Goal: Check status: Check status

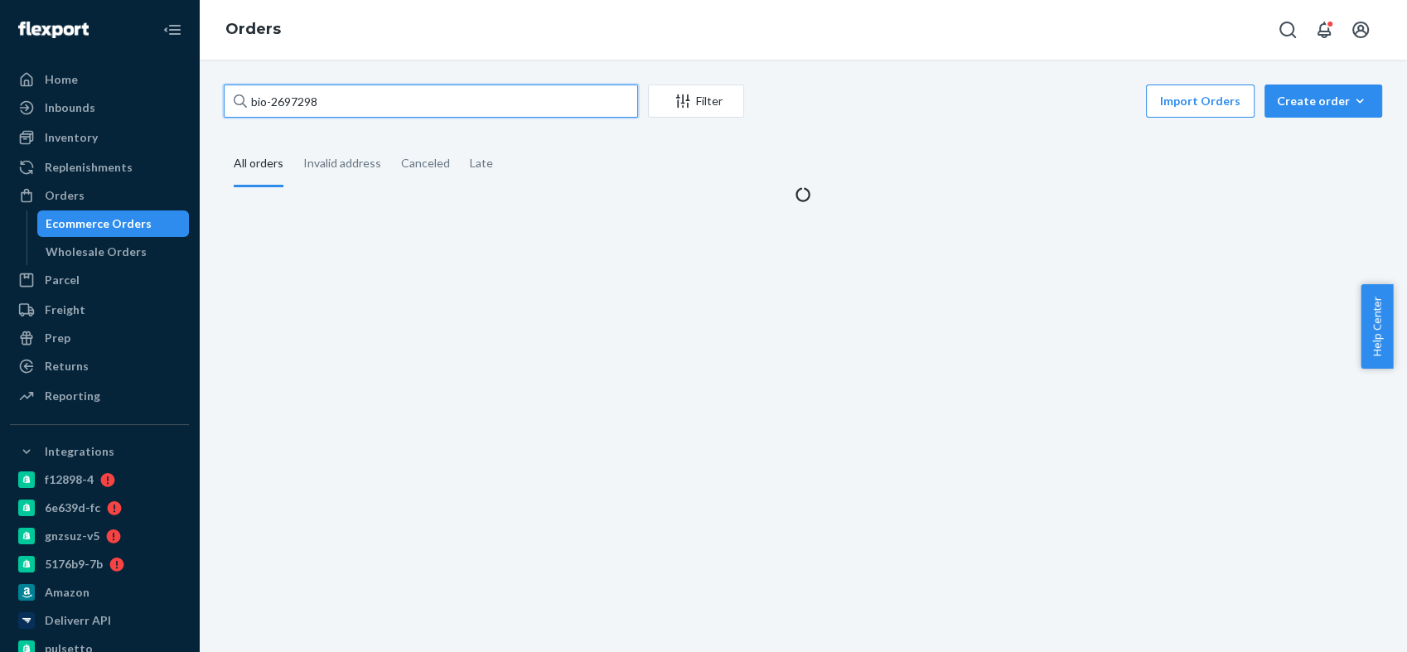
click at [310, 100] on input "bio-2697298" at bounding box center [431, 100] width 414 height 33
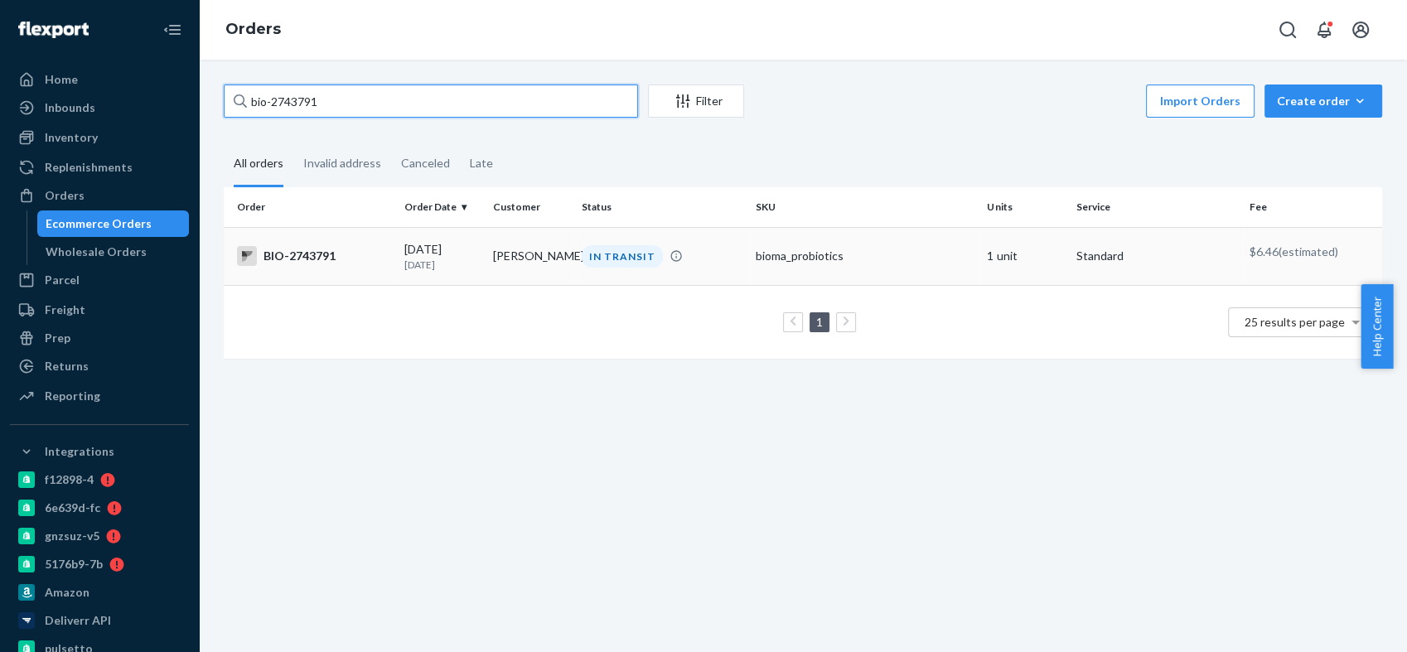
type input "bio-2743791"
click at [316, 250] on div "BIO-2743791" at bounding box center [314, 256] width 154 height 20
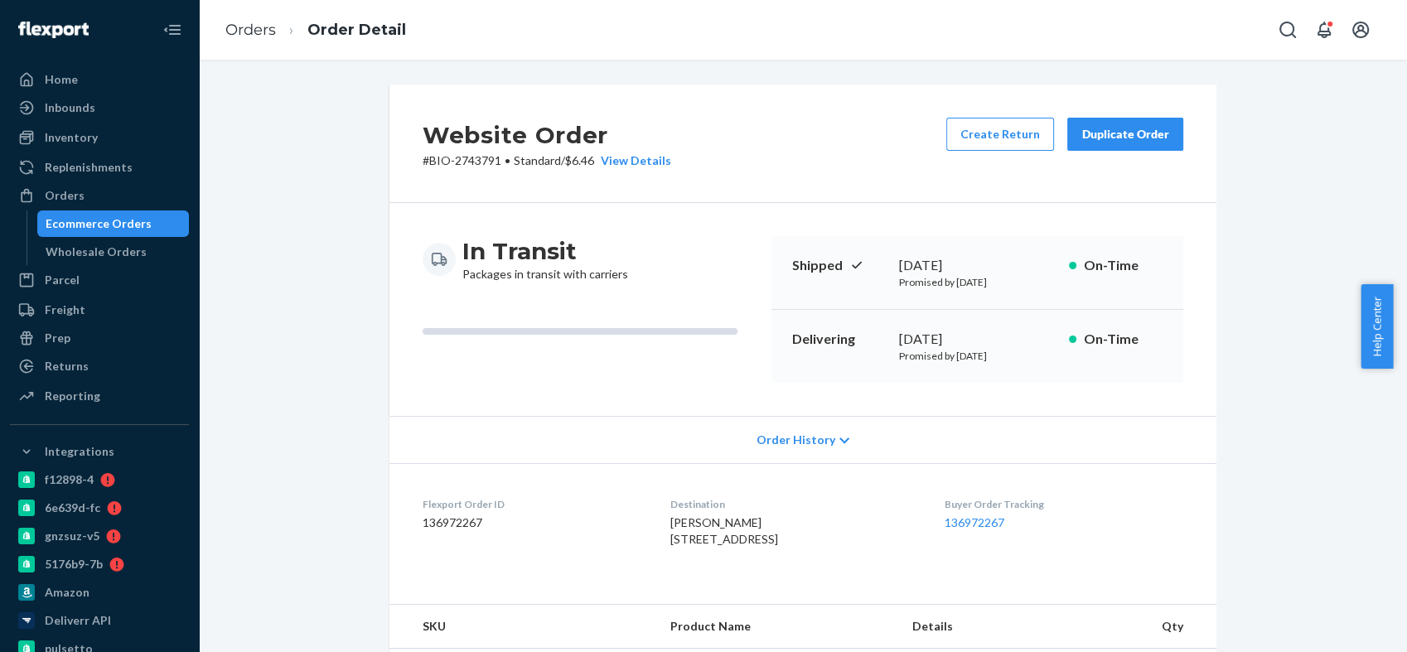
scroll to position [368, 0]
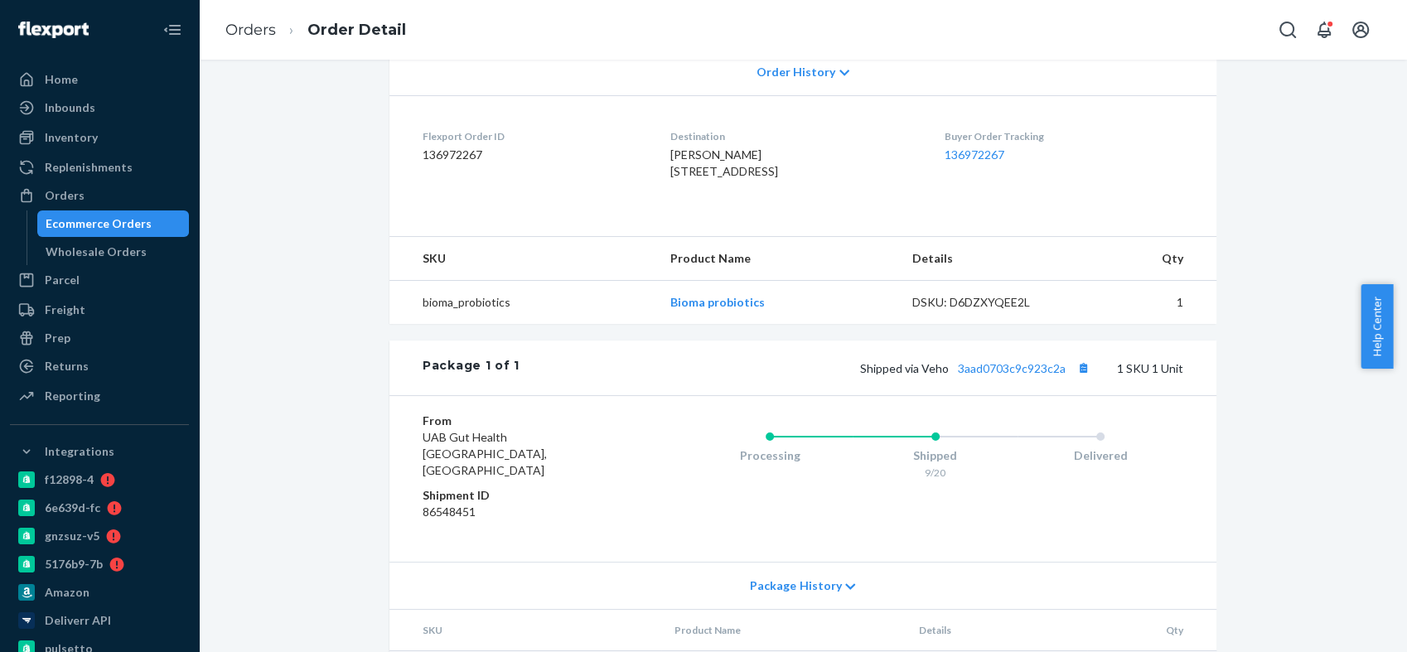
click at [670, 148] on span "[PERSON_NAME] [STREET_ADDRESS]" at bounding box center [724, 162] width 108 height 31
copy span "[PERSON_NAME]"
click at [989, 375] on link "3aad0703c9c923c2a" at bounding box center [1012, 368] width 108 height 14
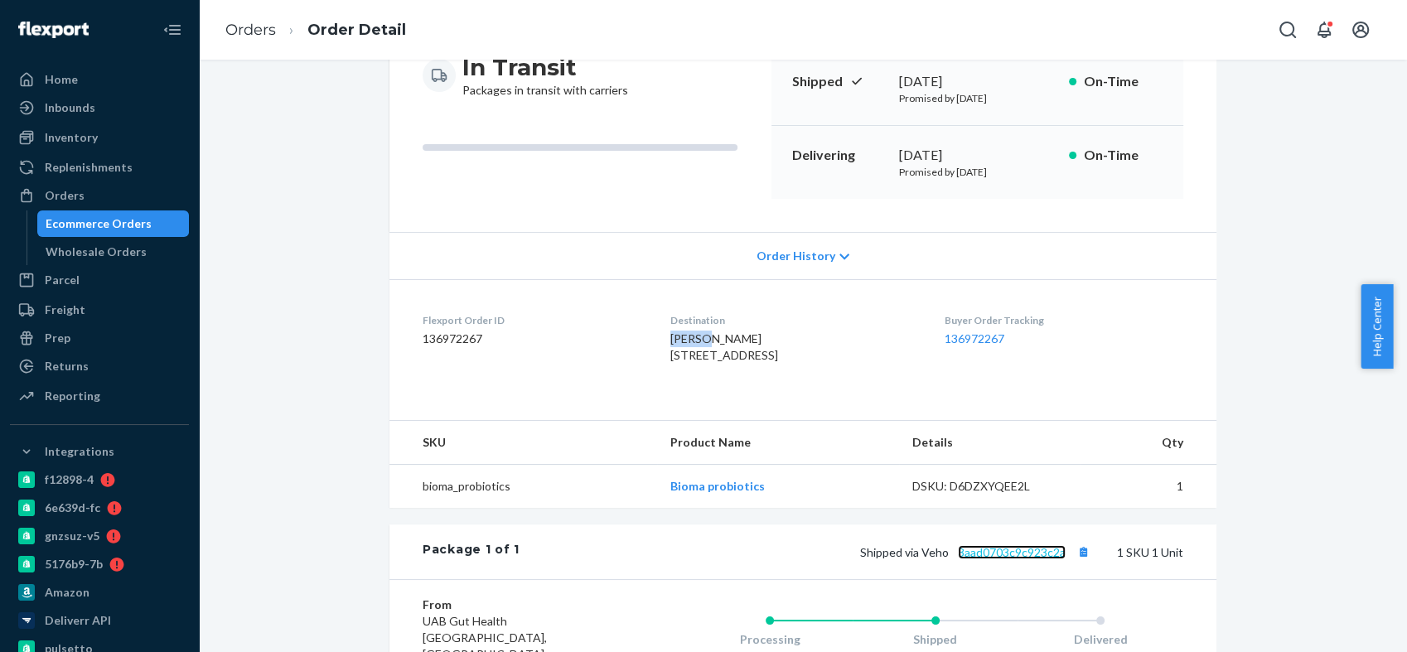
scroll to position [0, 0]
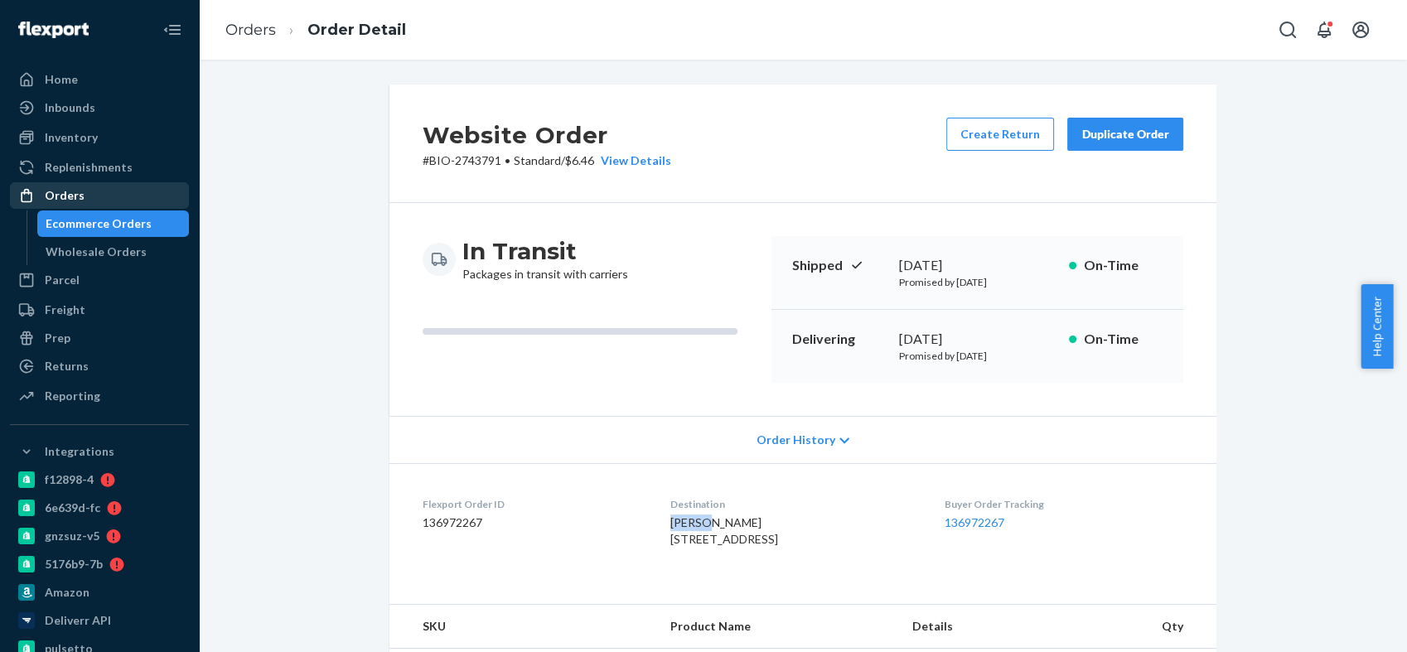
click at [99, 195] on div "Orders" at bounding box center [100, 195] width 176 height 23
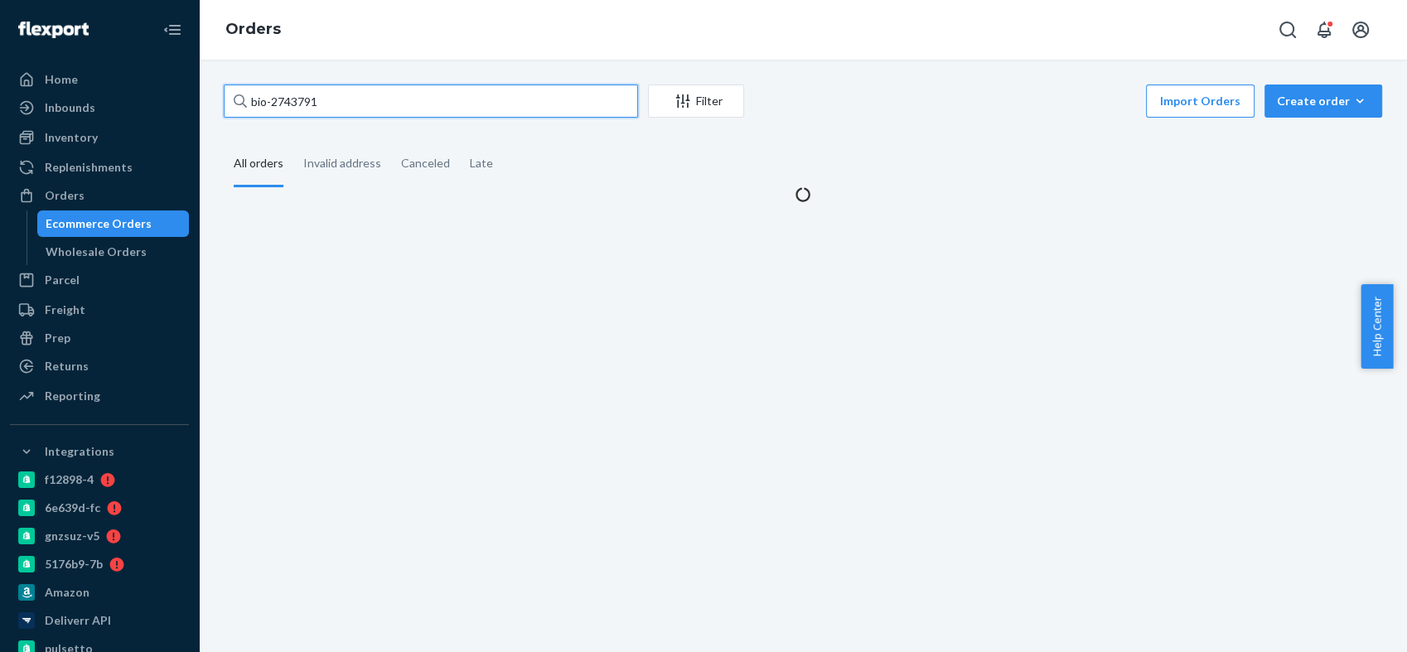
click at [347, 94] on input "bio-2743791" at bounding box center [431, 100] width 414 height 33
drag, startPoint x: 302, startPoint y: 105, endPoint x: 210, endPoint y: 106, distance: 92.0
click at [211, 106] on div "bio-2743791 Filter Import Orders Create order Ecommerce order Removal order All…" at bounding box center [802, 143] width 1183 height 118
paste input "[STREET_ADDRESS]"
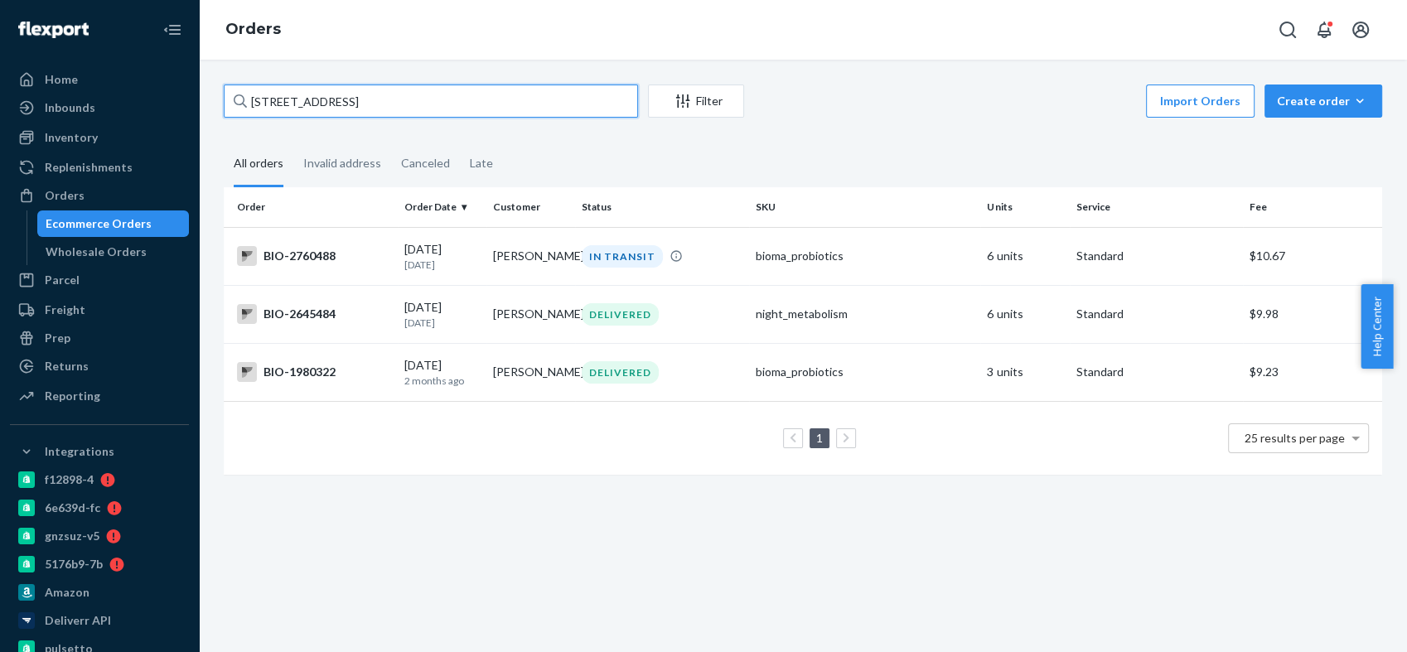
drag, startPoint x: 364, startPoint y: 106, endPoint x: 235, endPoint y: 106, distance: 129.2
click at [235, 106] on div "[STREET_ADDRESS]" at bounding box center [431, 100] width 414 height 33
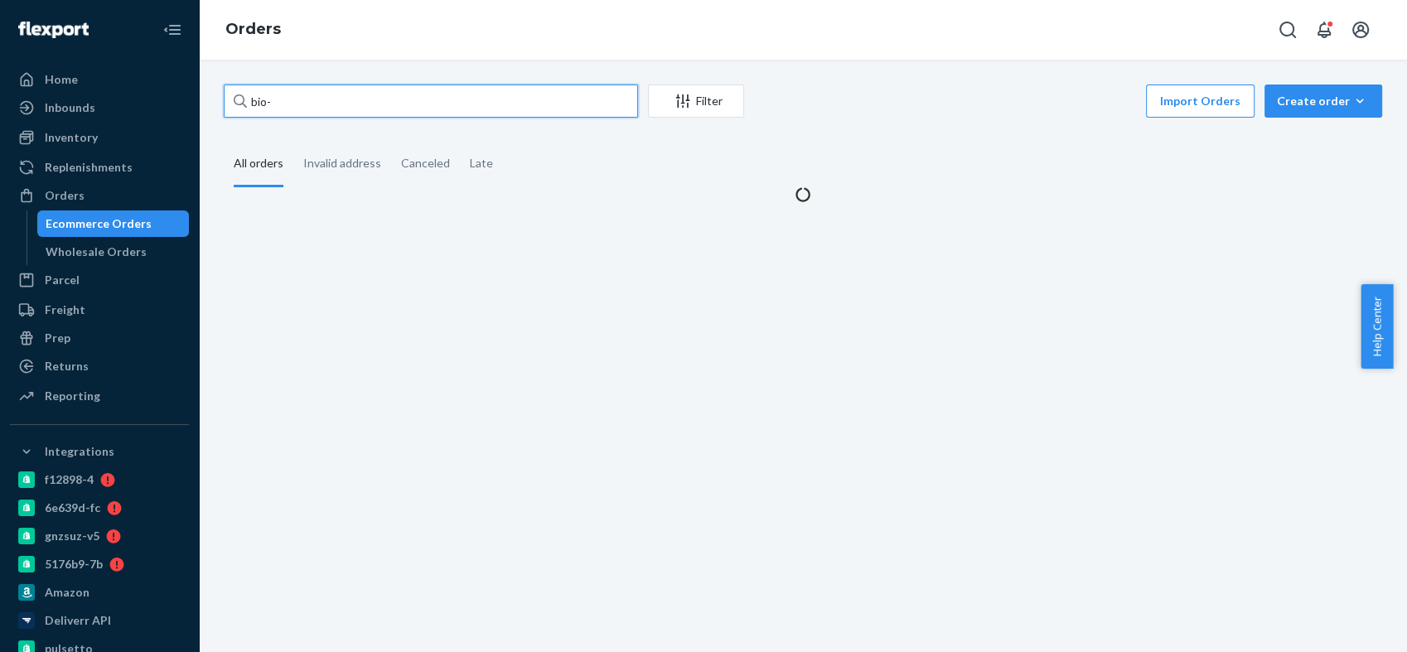
paste input "2438289"
type input "bio-2438289"
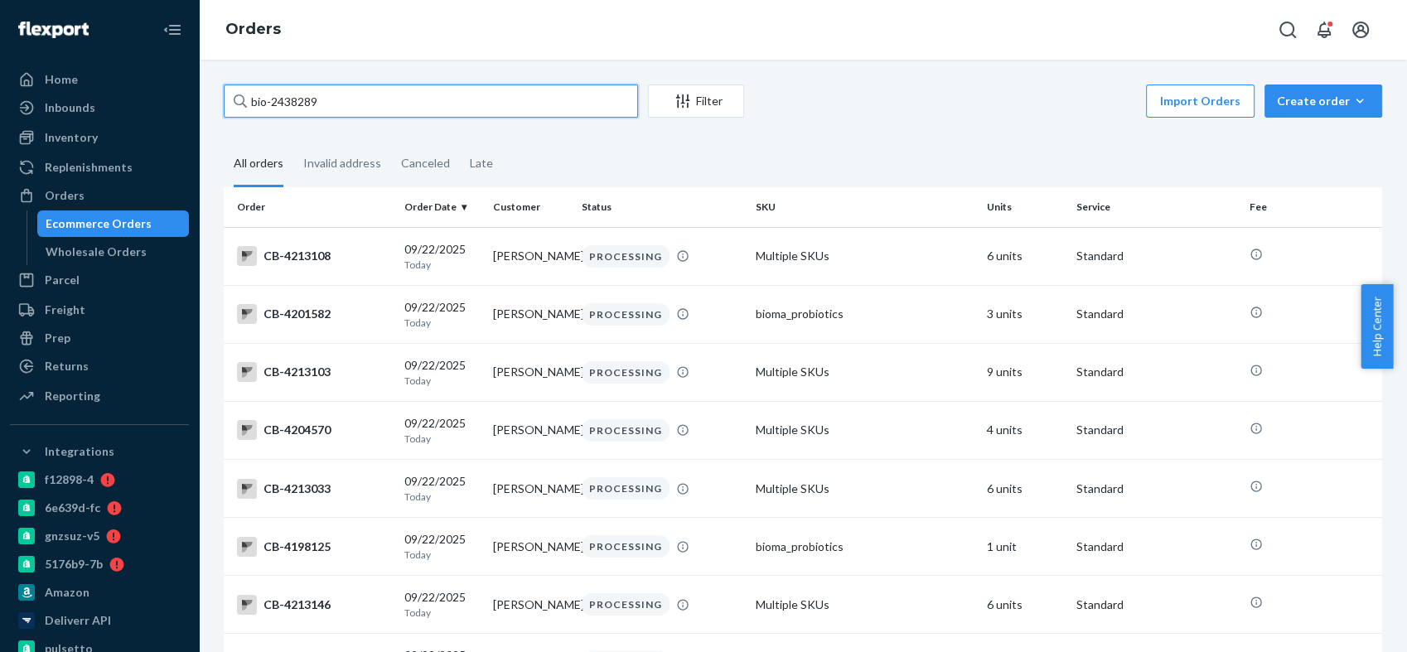
drag, startPoint x: 306, startPoint y: 102, endPoint x: 228, endPoint y: 93, distance: 79.2
click at [228, 93] on input "bio-2438289" at bounding box center [431, 100] width 414 height 33
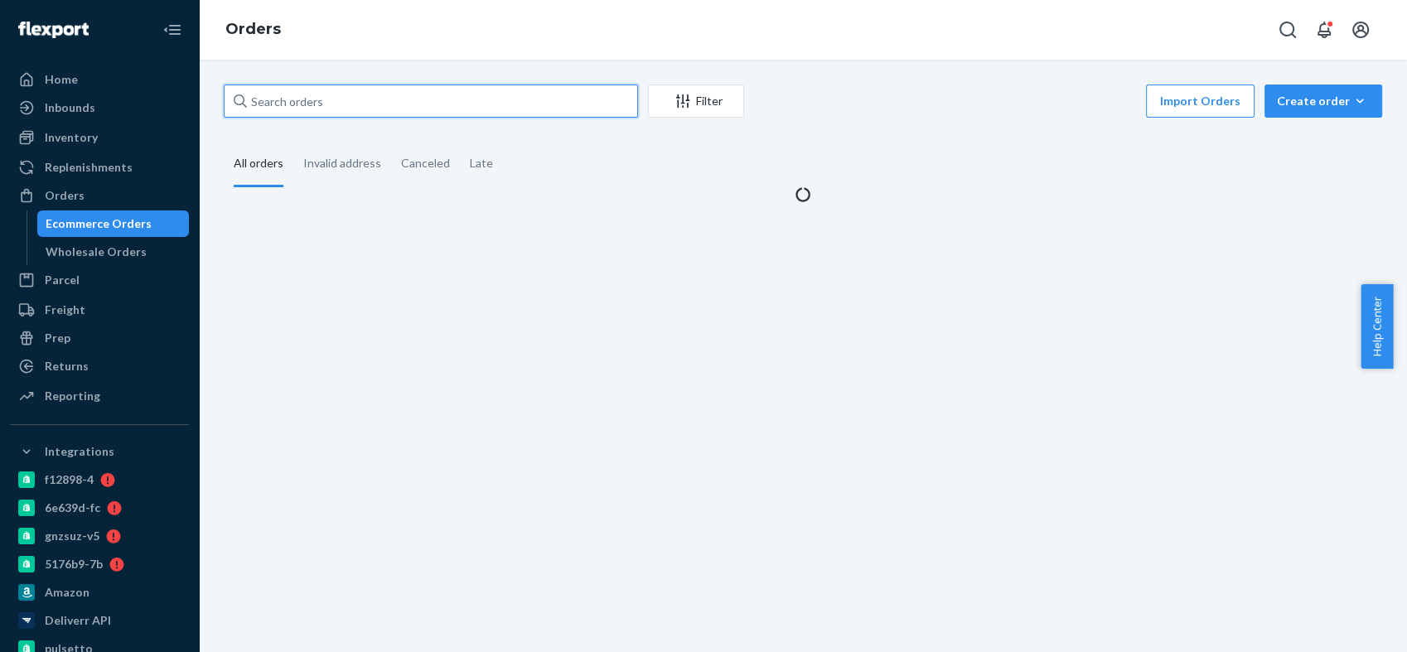
paste input "bio-2438289"
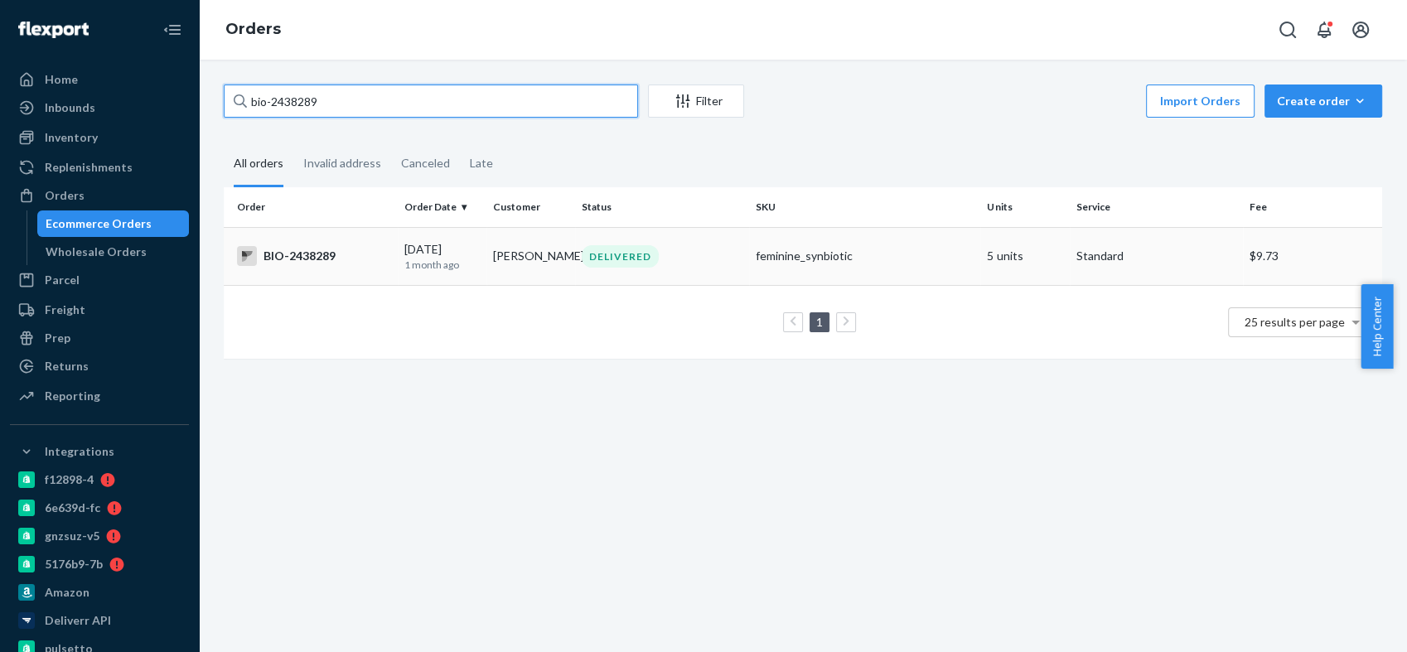
type input "bio-2438289"
click at [312, 254] on div "BIO-2438289" at bounding box center [314, 256] width 154 height 20
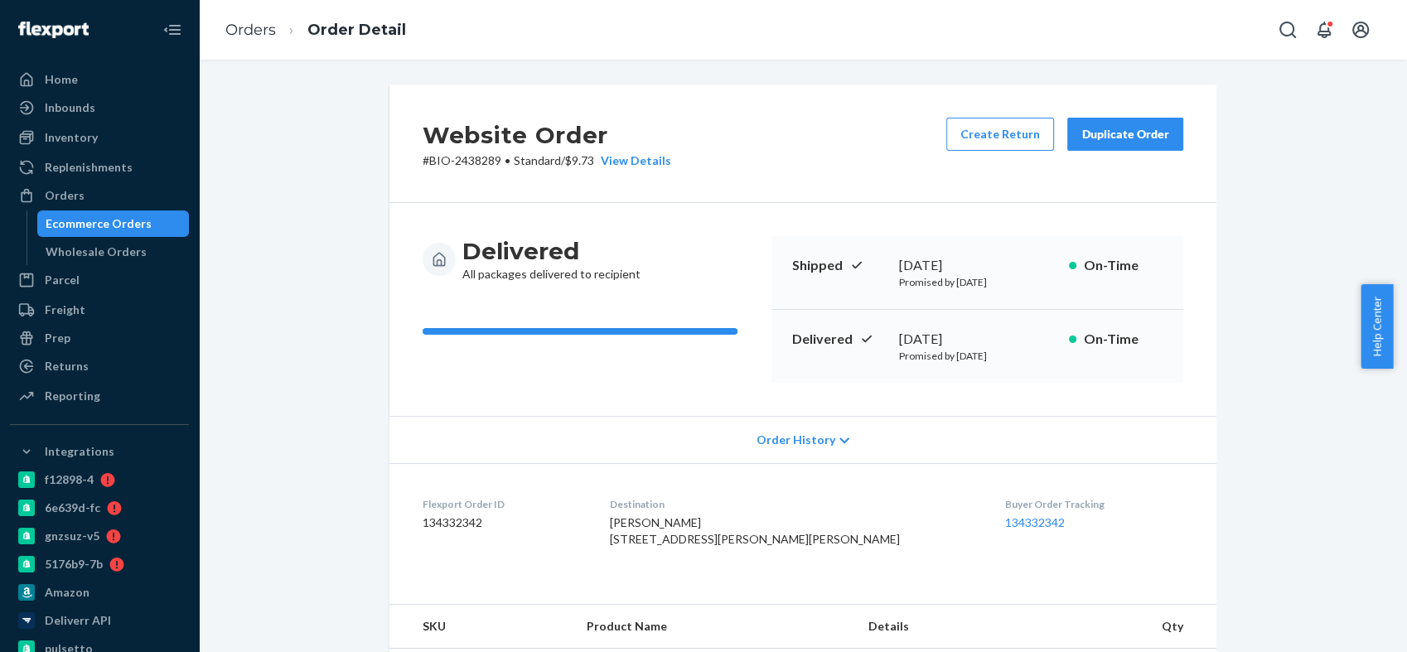
scroll to position [368, 0]
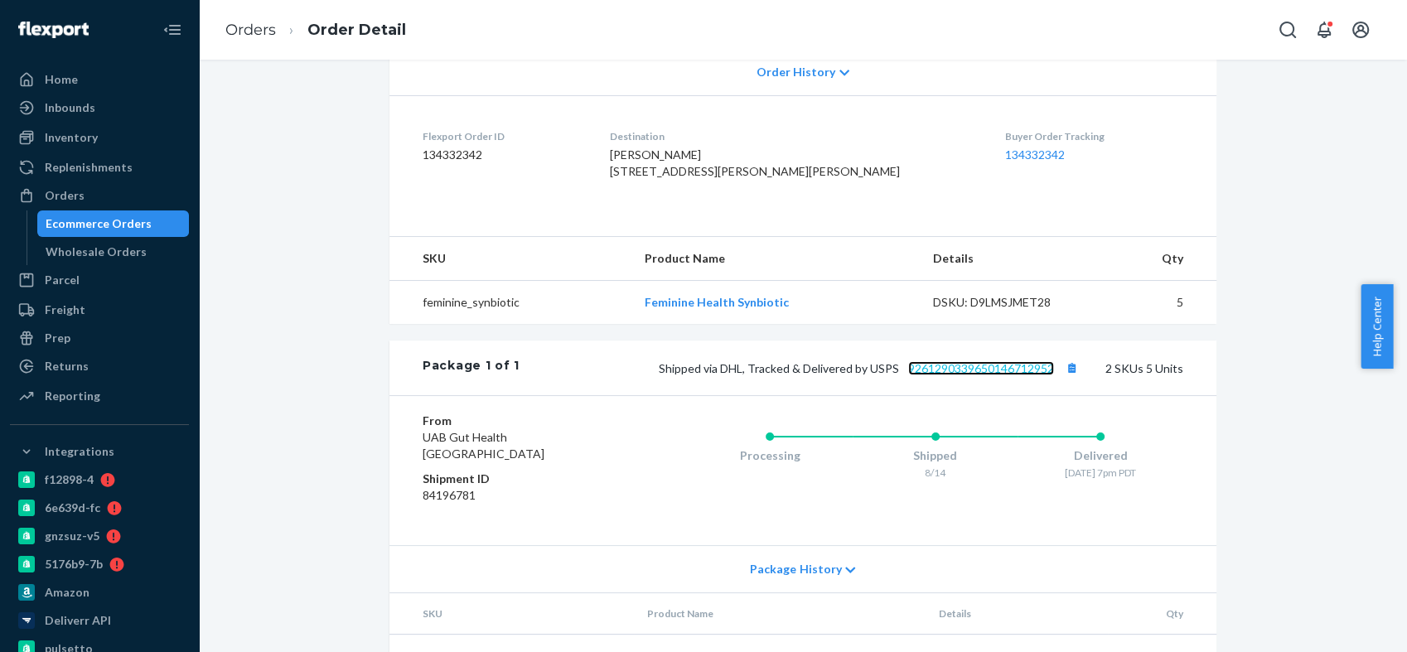
click at [986, 375] on link "9261290339650146712952" at bounding box center [981, 368] width 146 height 14
click at [86, 199] on div "Orders" at bounding box center [100, 195] width 176 height 23
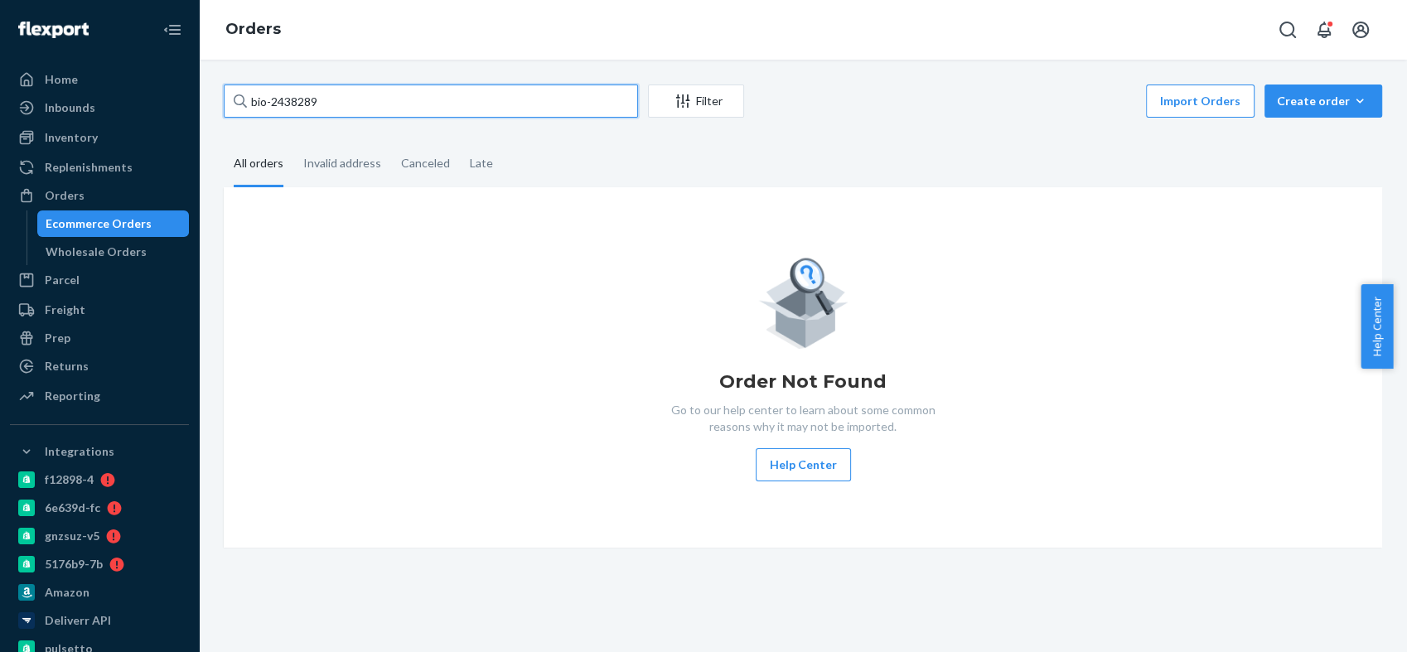
drag, startPoint x: 350, startPoint y: 99, endPoint x: 237, endPoint y: 99, distance: 113.5
click at [237, 99] on div "bio-2438289" at bounding box center [431, 100] width 414 height 33
paste input "[STREET_ADDRESS]"
type input "[STREET_ADDRESS]"
drag, startPoint x: 422, startPoint y: 96, endPoint x: 225, endPoint y: 96, distance: 196.3
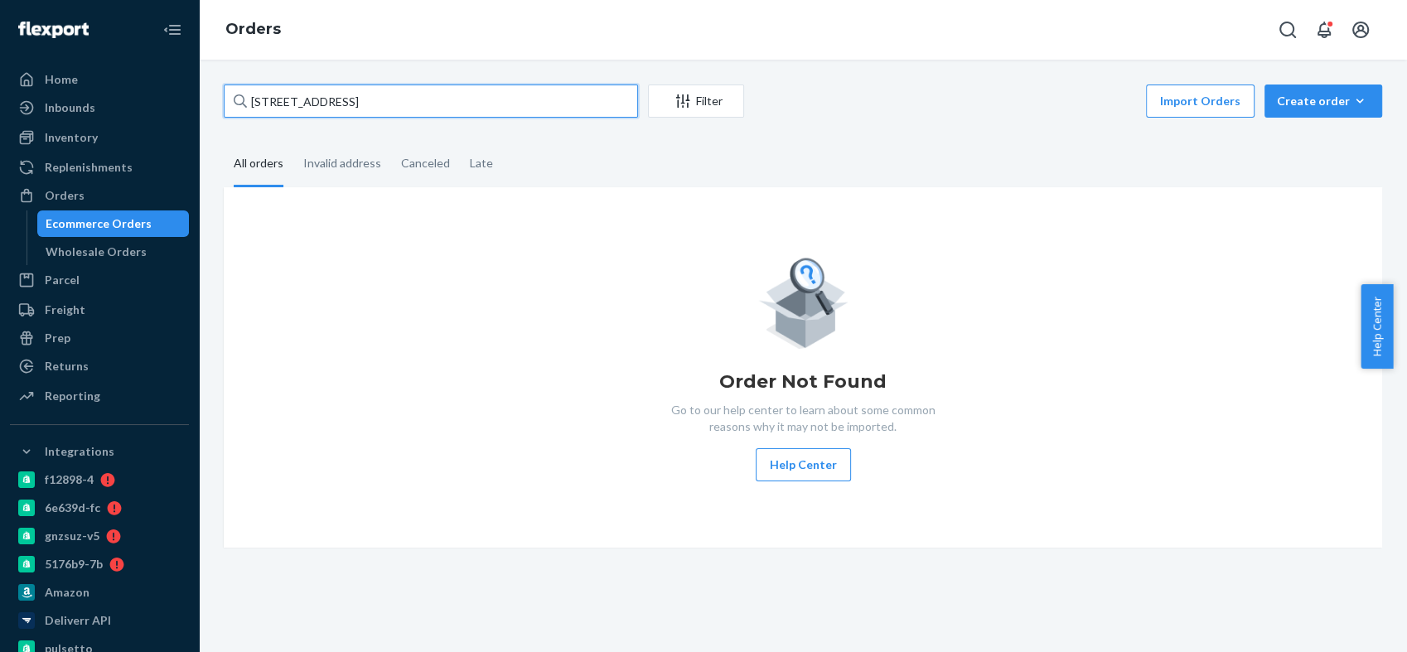
click at [225, 96] on input "[STREET_ADDRESS]" at bounding box center [431, 100] width 414 height 33
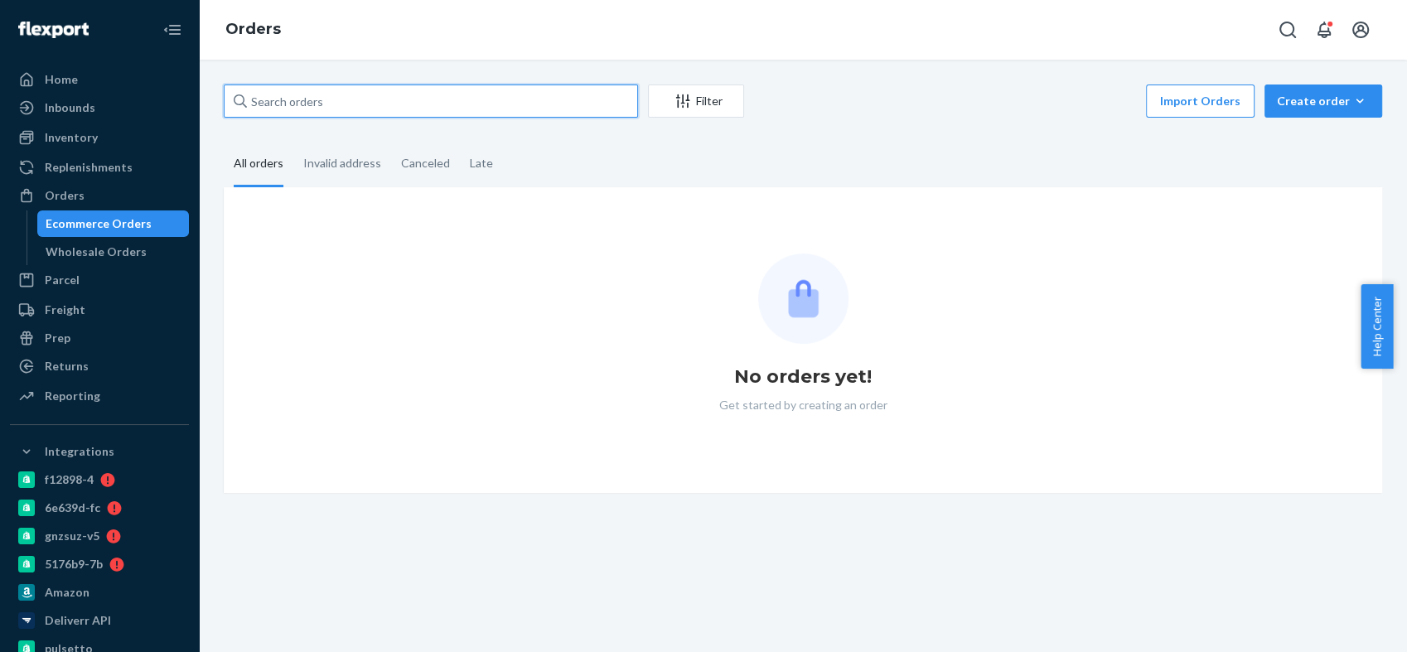
paste input "[STREET_ADDRESS]"
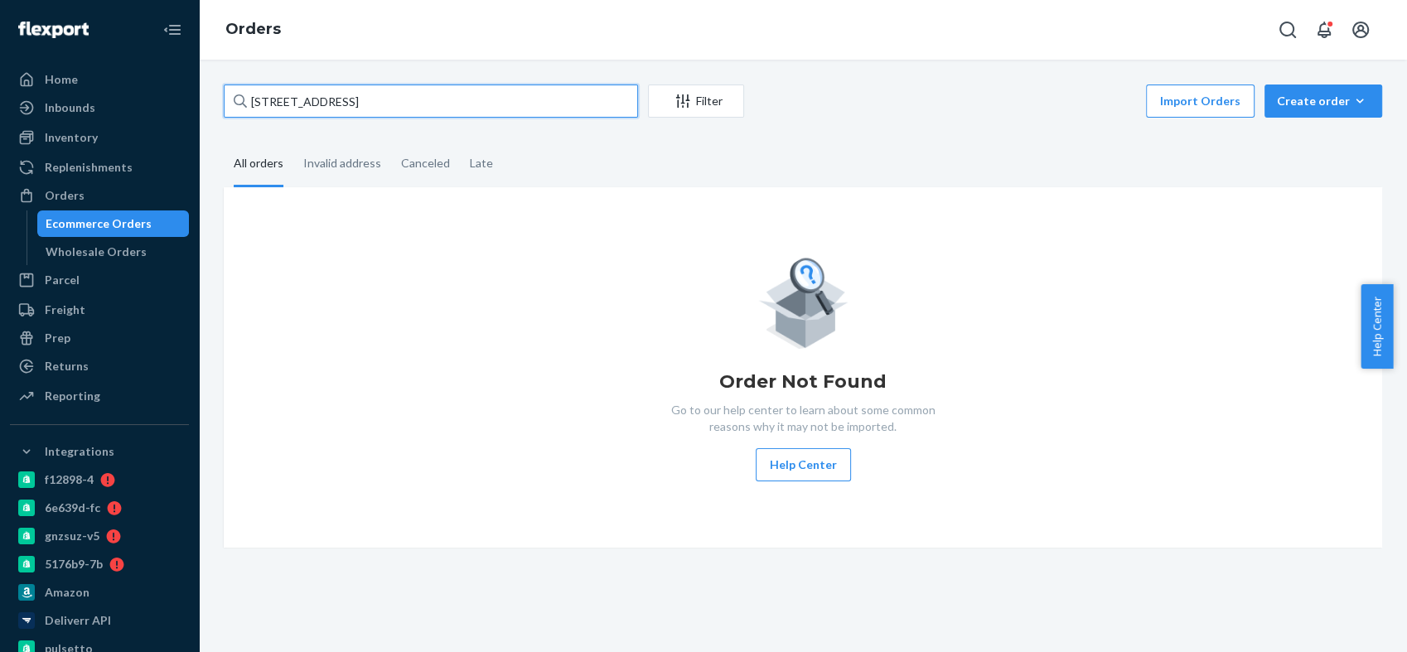
drag, startPoint x: 363, startPoint y: 104, endPoint x: 491, endPoint y: 89, distance: 129.3
click at [476, 103] on input "[STREET_ADDRESS]" at bounding box center [431, 100] width 414 height 33
type input "[STREET_ADDRESS]"
drag, startPoint x: 406, startPoint y: 104, endPoint x: 256, endPoint y: 104, distance: 149.9
click at [256, 104] on input "[STREET_ADDRESS]" at bounding box center [431, 100] width 414 height 33
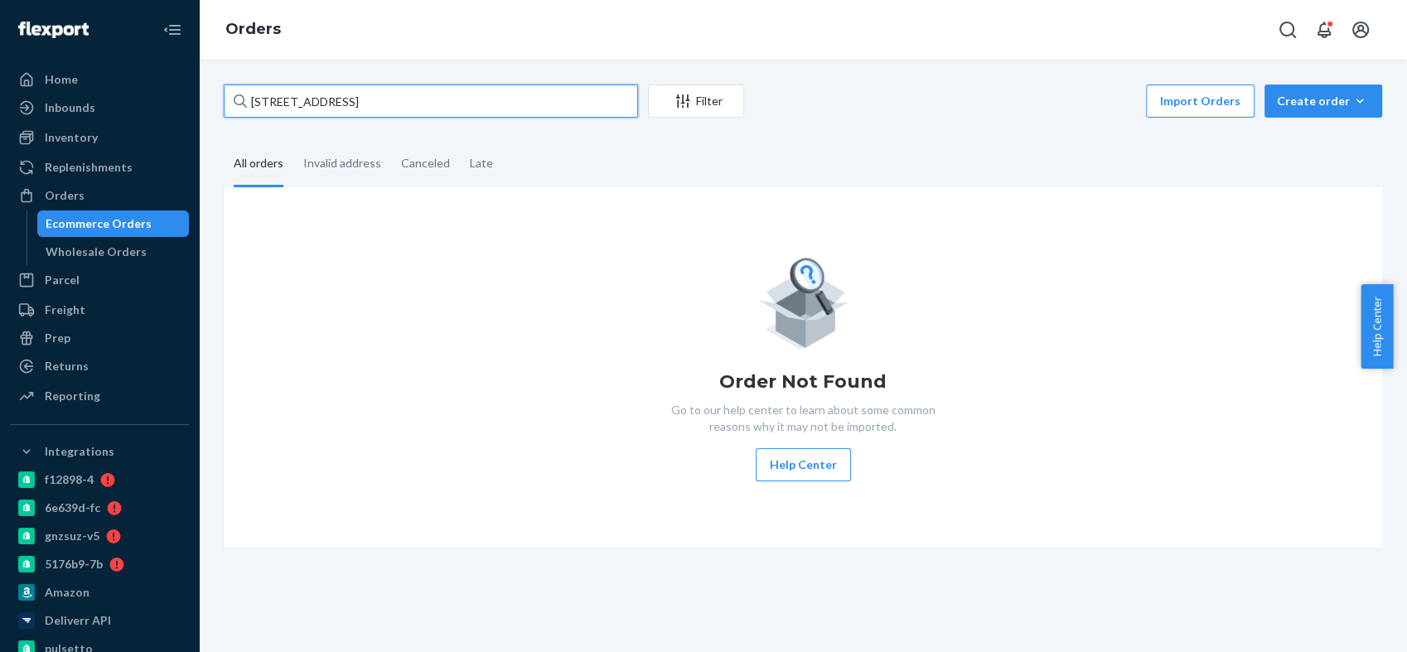
click at [250, 104] on input "[STREET_ADDRESS]" at bounding box center [431, 100] width 414 height 33
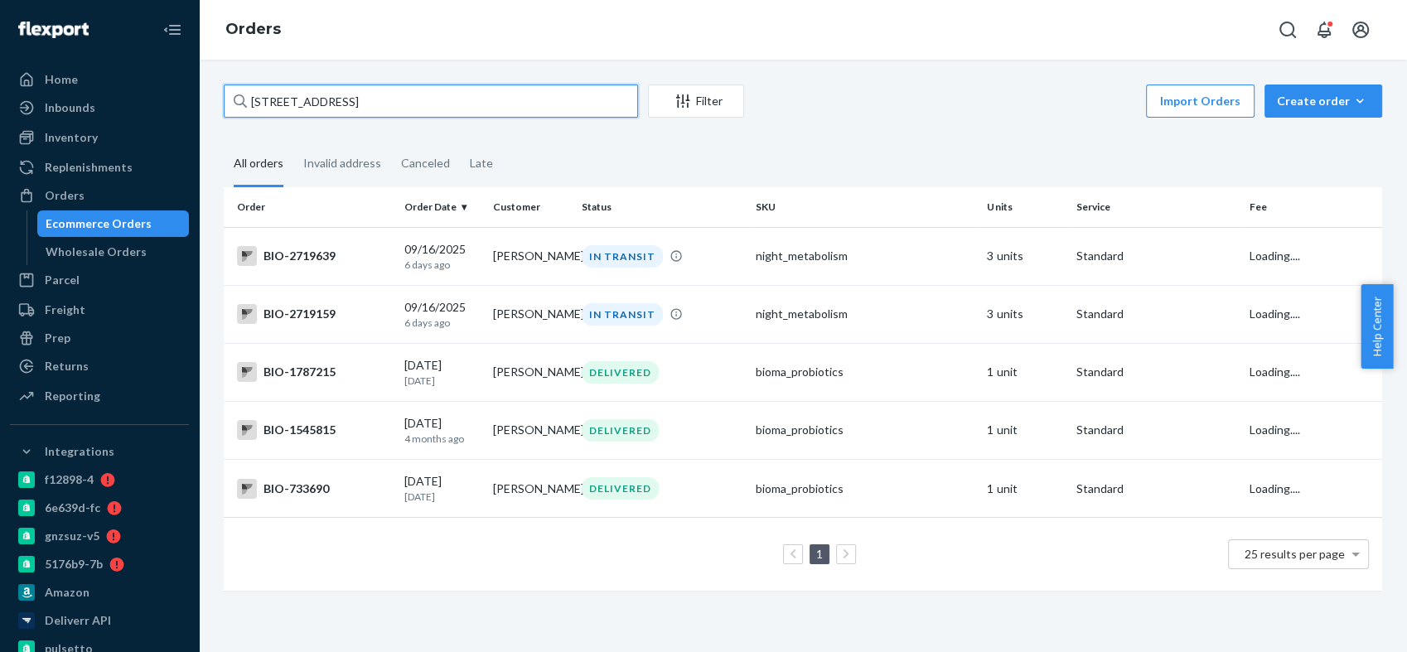
drag, startPoint x: 387, startPoint y: 105, endPoint x: 412, endPoint y: 105, distance: 24.9
click at [412, 105] on input "[STREET_ADDRESS]" at bounding box center [431, 100] width 414 height 33
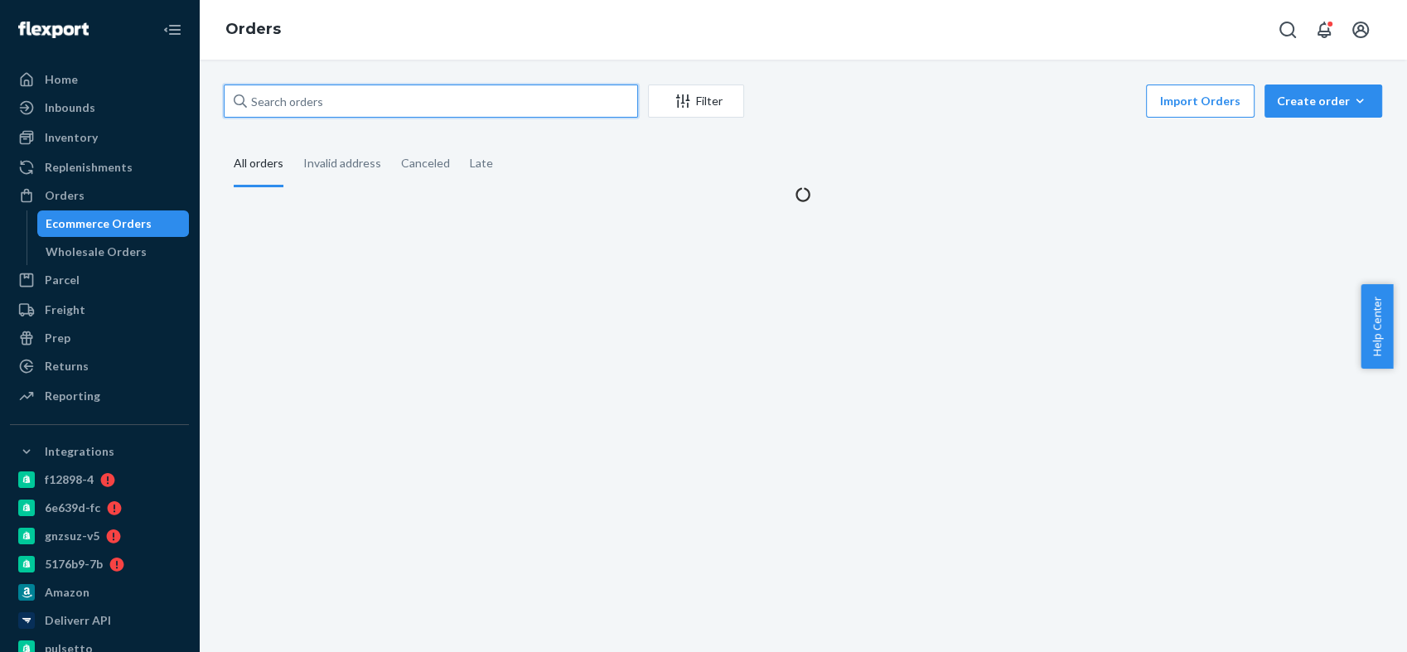
paste input "[STREET_ADDRESS]"
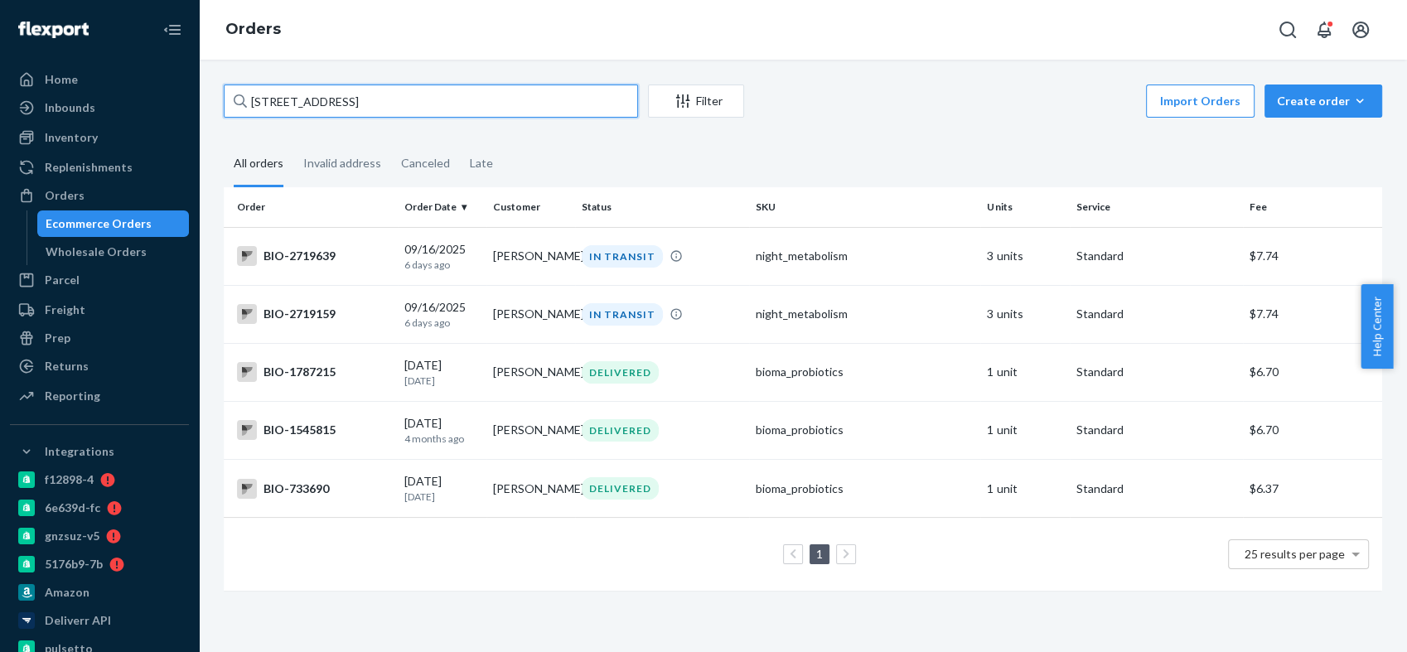
type input "[STREET_ADDRESS]"
drag, startPoint x: 286, startPoint y: 311, endPoint x: 475, endPoint y: 586, distance: 332.9
click at [475, 581] on div "1 25 results per page" at bounding box center [803, 554] width 1132 height 53
click at [292, 261] on div "BIO-2719639" at bounding box center [314, 256] width 154 height 20
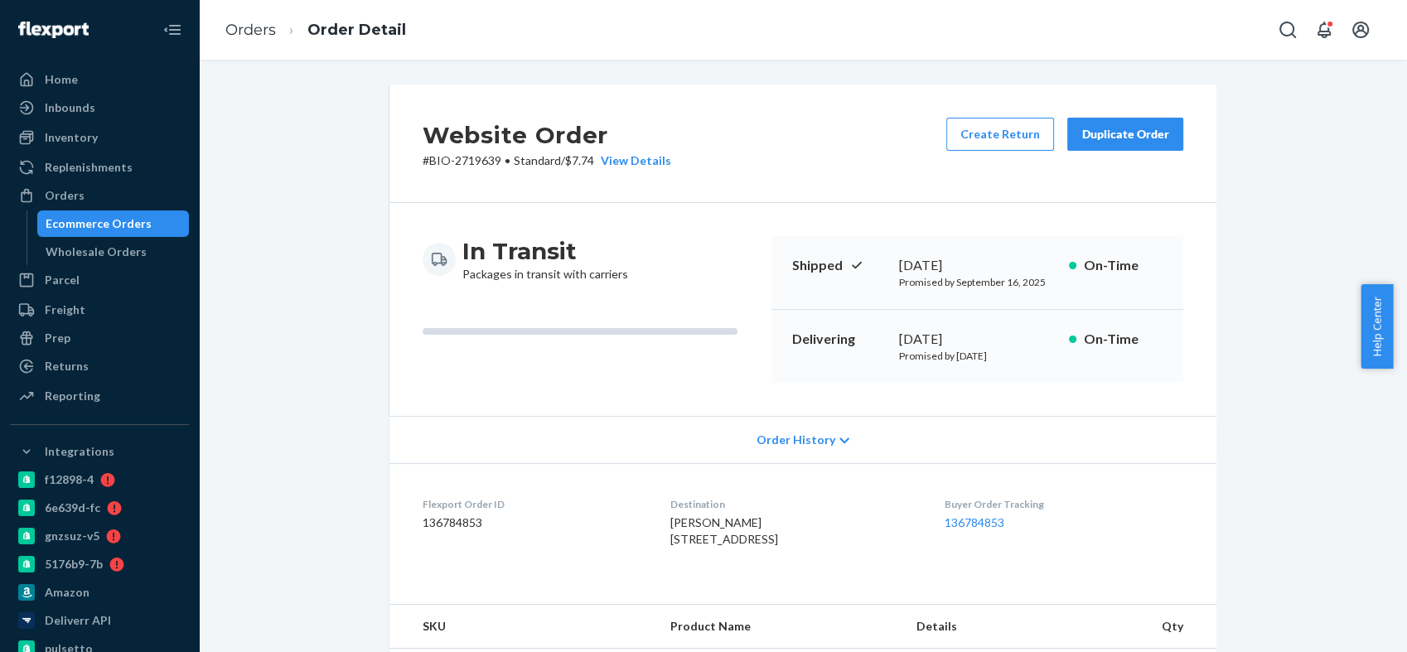
scroll to position [368, 0]
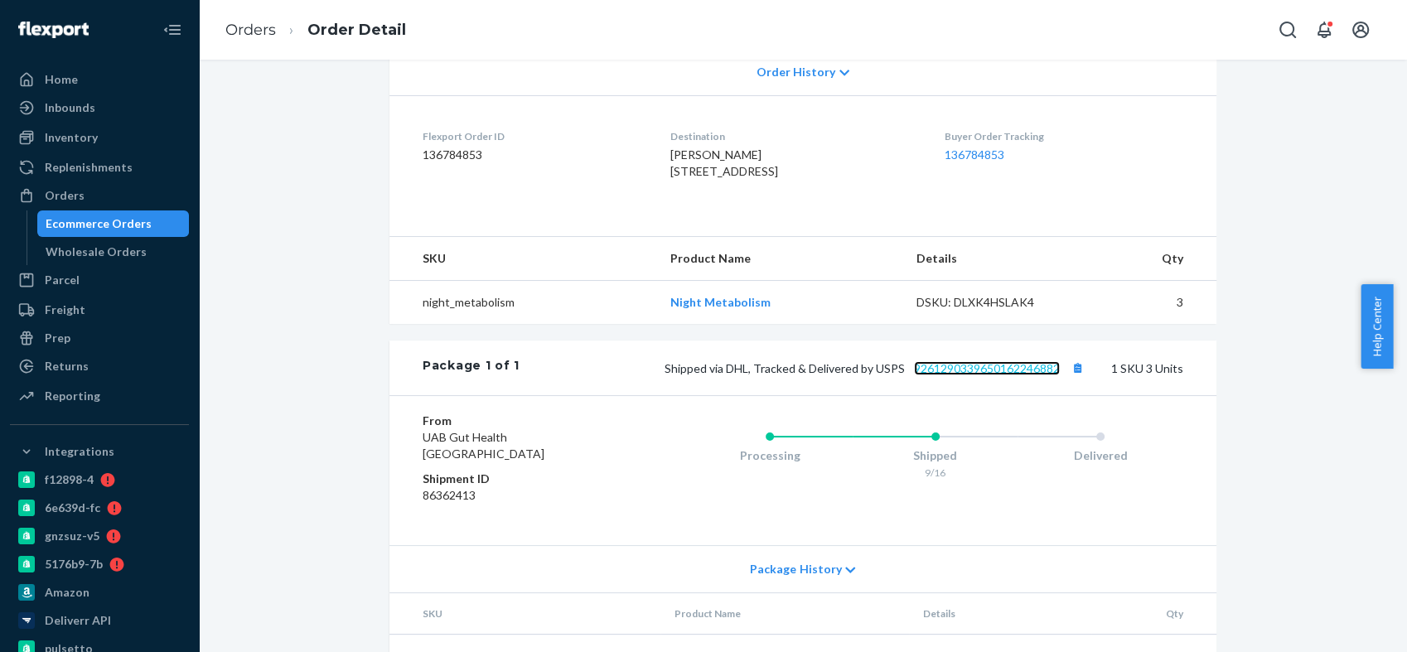
click at [977, 375] on link "9261290339650162246882" at bounding box center [987, 368] width 146 height 14
drag, startPoint x: 644, startPoint y: 168, endPoint x: 751, endPoint y: 167, distance: 106.9
click at [751, 167] on span "[PERSON_NAME] [STREET_ADDRESS]" at bounding box center [724, 162] width 108 height 31
copy span "[STREET_ADDRESS]"
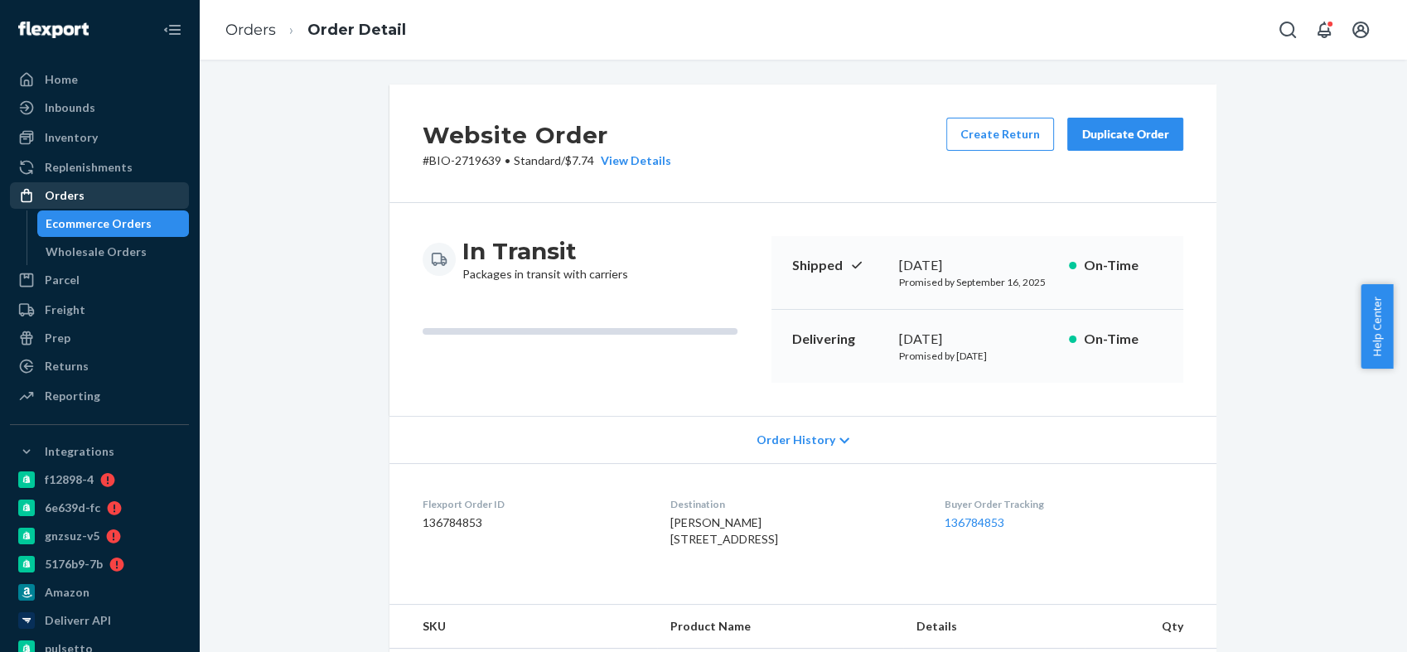
click at [116, 193] on div "Orders" at bounding box center [100, 195] width 176 height 23
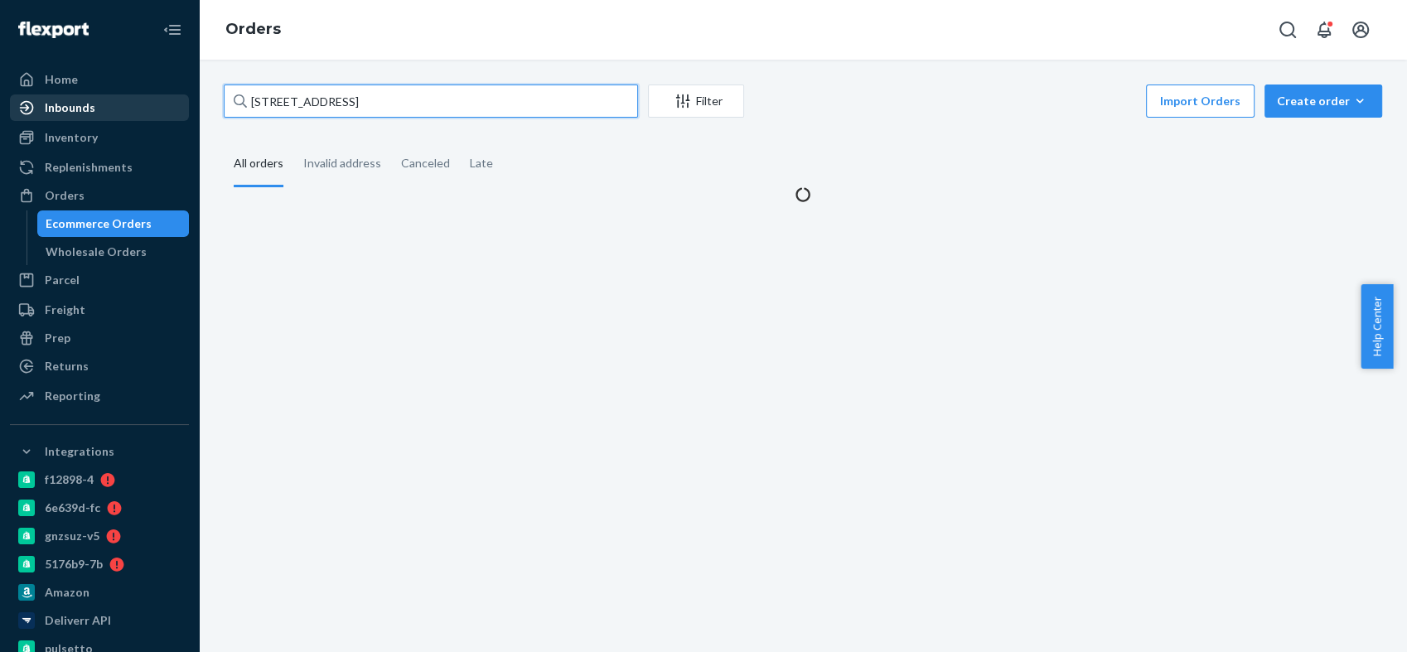
drag, startPoint x: 384, startPoint y: 106, endPoint x: 138, endPoint y: 114, distance: 246.2
click at [138, 114] on div "Home Inbounds Shipping Plans Problems Inventory Products Branded Packaging Repl…" at bounding box center [703, 326] width 1407 height 652
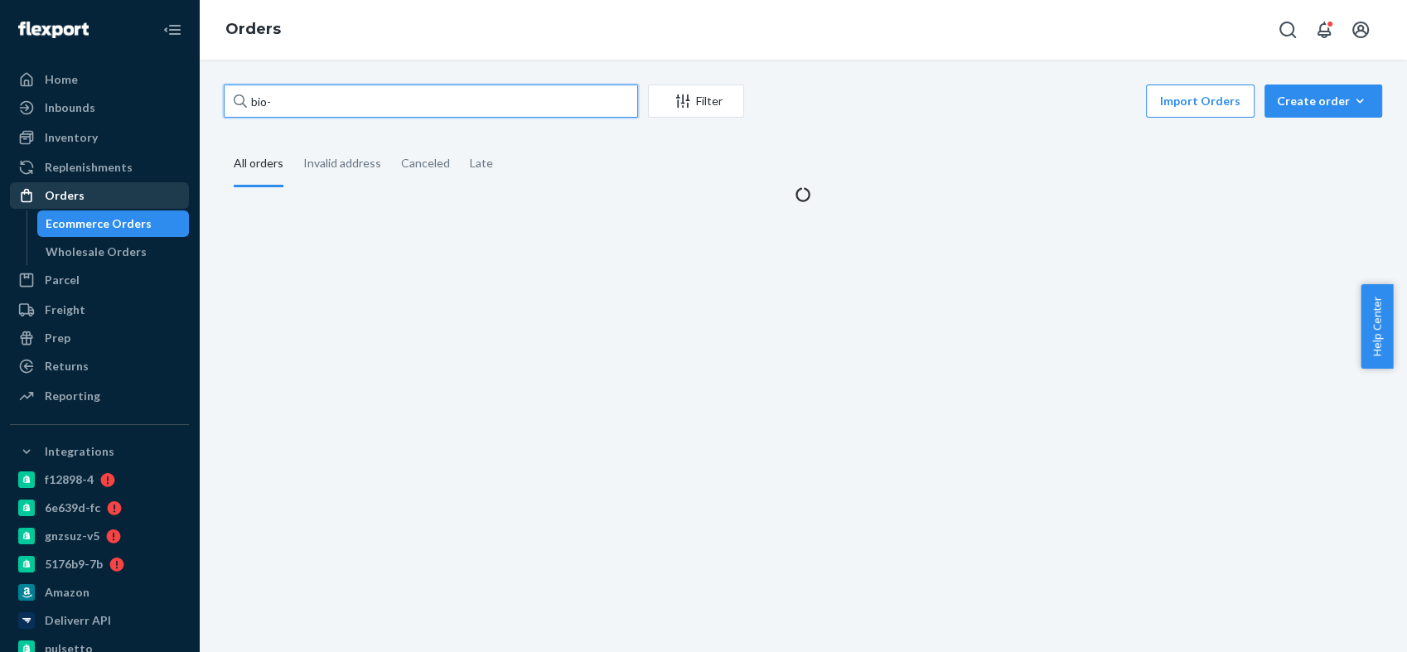
paste input "2763645"
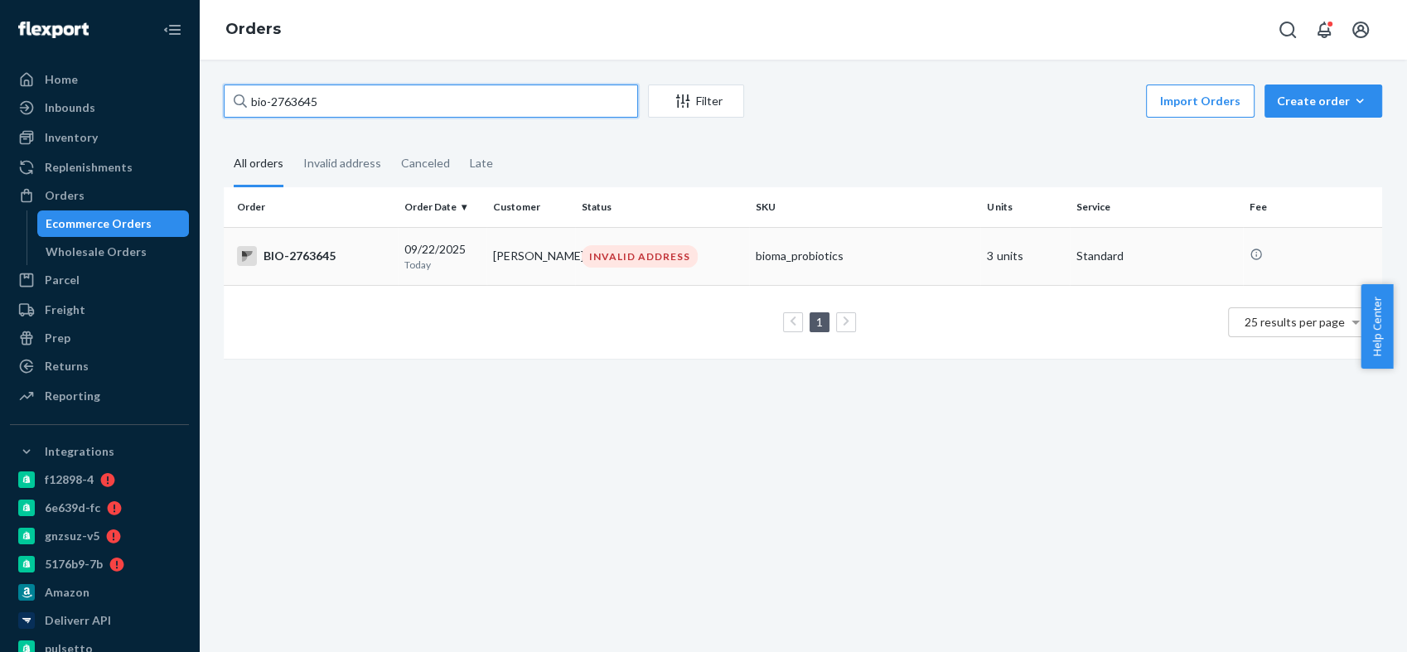
type input "bio-2763645"
click at [294, 249] on div "BIO-2763645" at bounding box center [314, 256] width 154 height 20
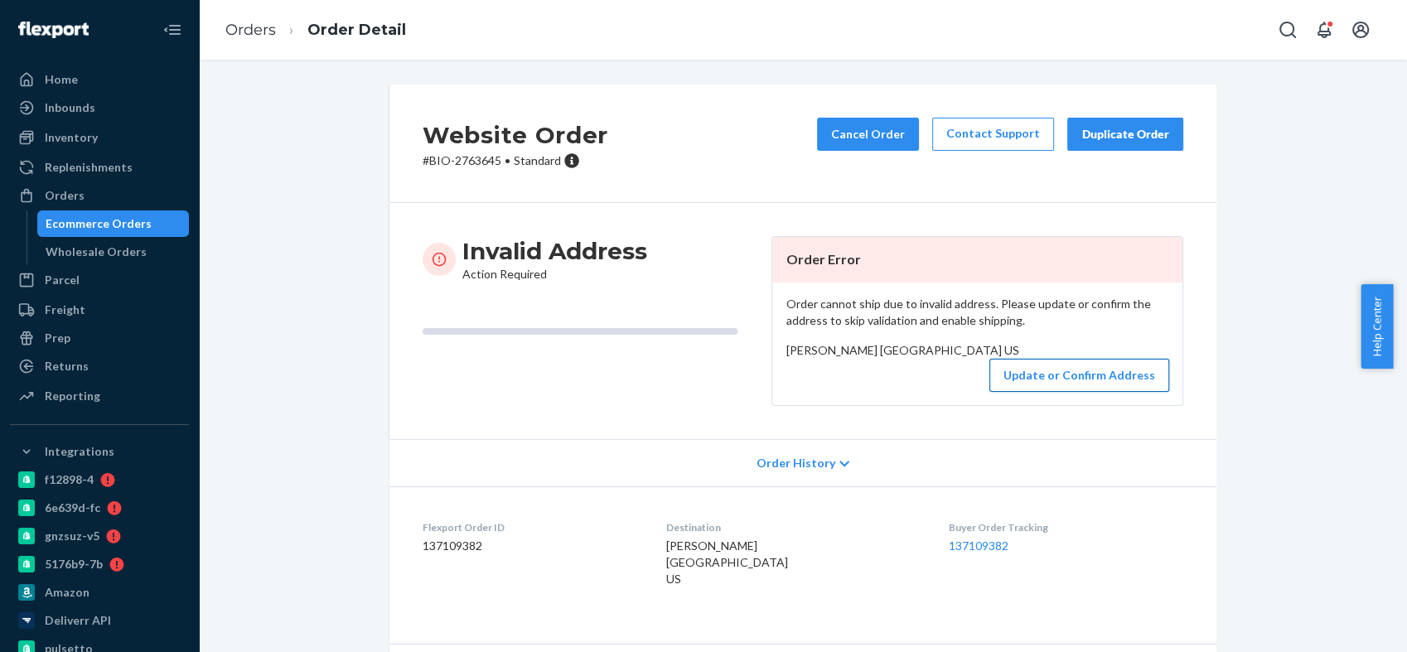
click at [1033, 392] on button "Update or Confirm Address" at bounding box center [1079, 375] width 180 height 33
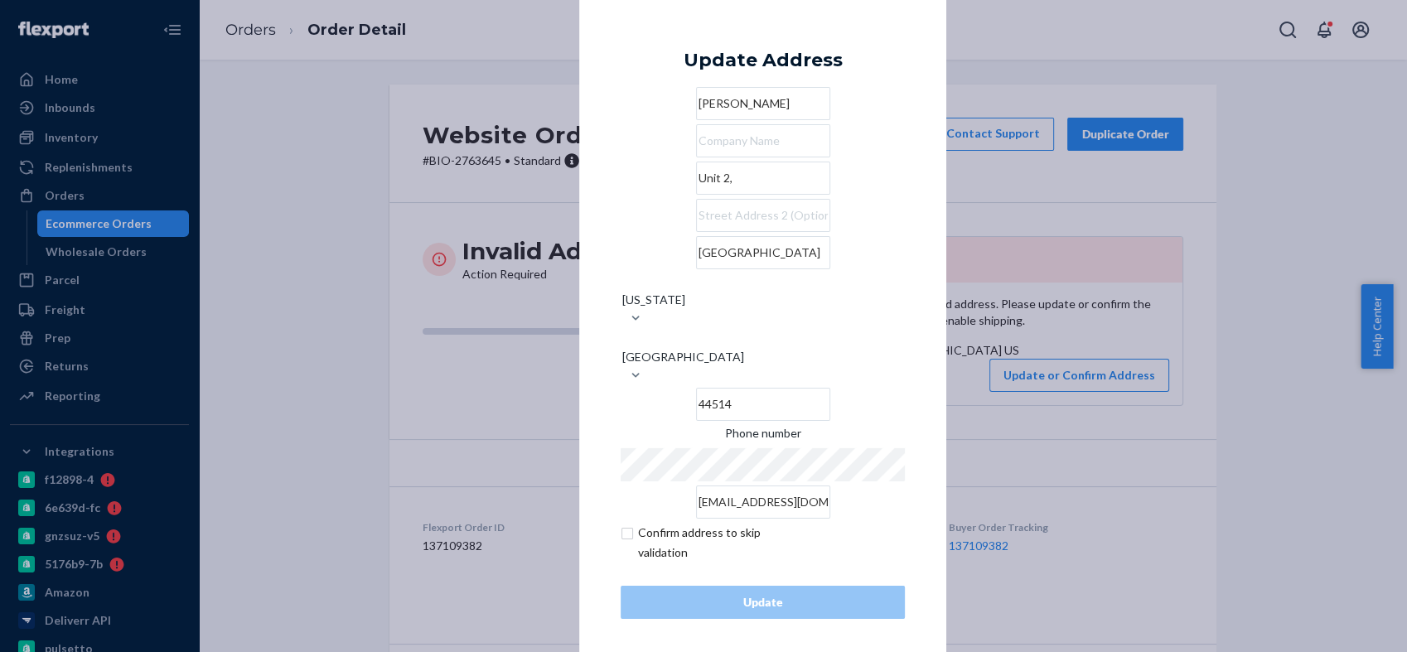
drag, startPoint x: 679, startPoint y: 223, endPoint x: 610, endPoint y: 215, distance: 70.1
click at [610, 215] on div "× Update Address [PERSON_NAME][GEOGRAPHIC_DATA][US_STATE] 44514 Phone number [E…" at bounding box center [762, 326] width 367 height 668
paste input "[STREET_ADDRESS] Unit 2"
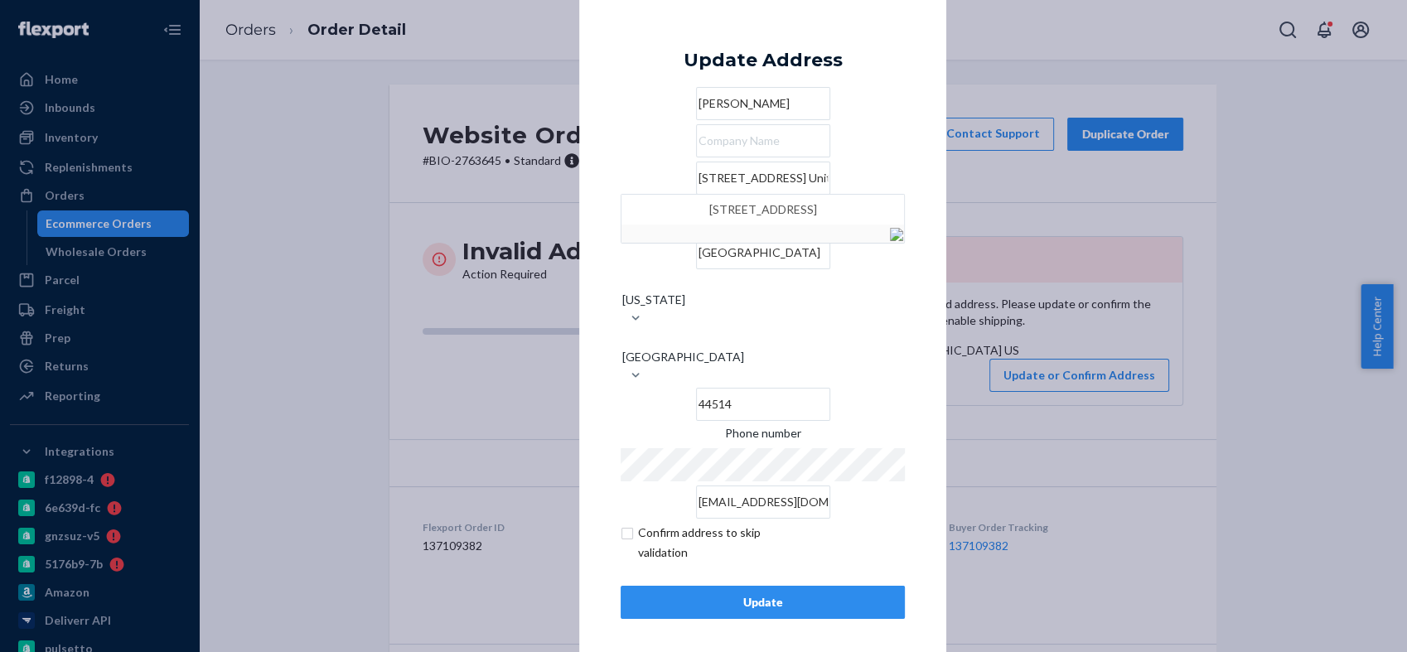
type input "[STREET_ADDRESS] Unit 2"
drag, startPoint x: 709, startPoint y: 306, endPoint x: 596, endPoint y: 307, distance: 113.5
click at [596, 307] on div "× Update Address [PERSON_NAME] [STREET_ADDRESS] Unit 2 [GEOGRAPHIC_DATA] [US_ST…" at bounding box center [762, 326] width 367 height 668
paste input "[GEOGRAPHIC_DATA]"
type input "[GEOGRAPHIC_DATA]"
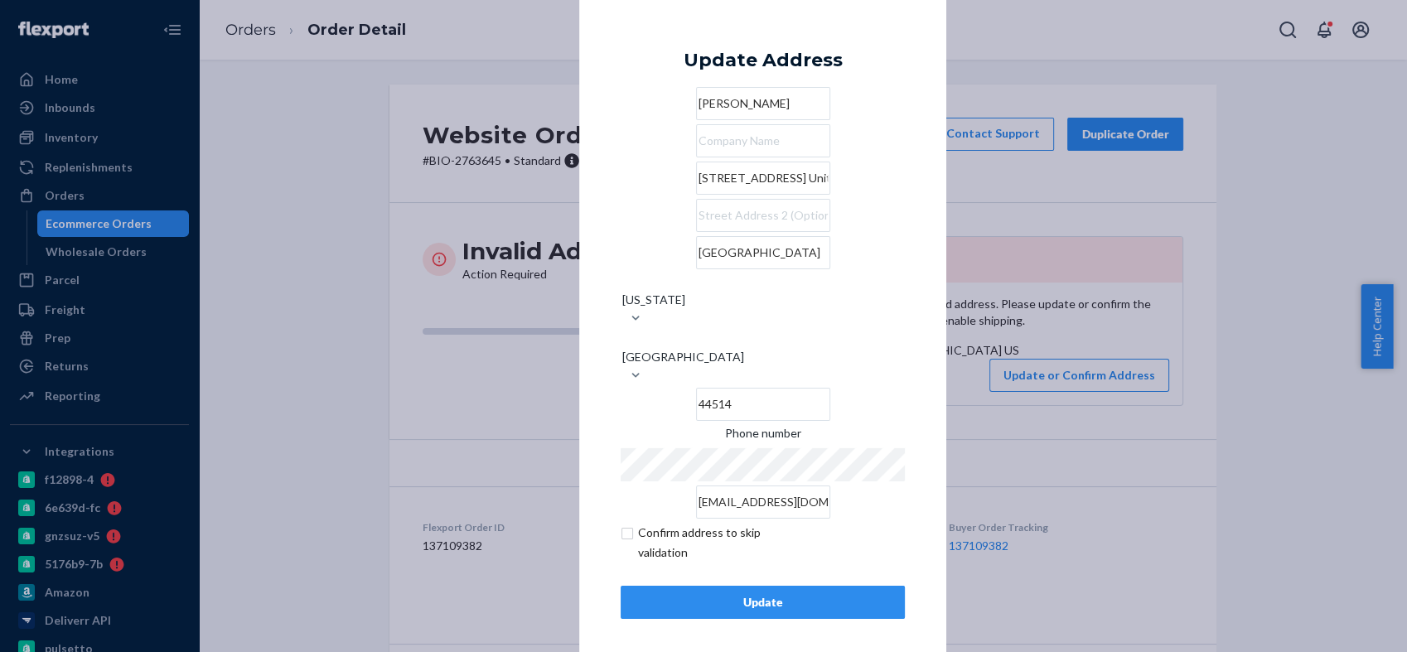
click at [596, 282] on div "× Update Address [PERSON_NAME] [STREET_ADDRESS] [GEOGRAPHIC_DATA][US_STATE] 445…" at bounding box center [762, 326] width 367 height 668
click at [729, 594] on div "Update" at bounding box center [763, 602] width 256 height 17
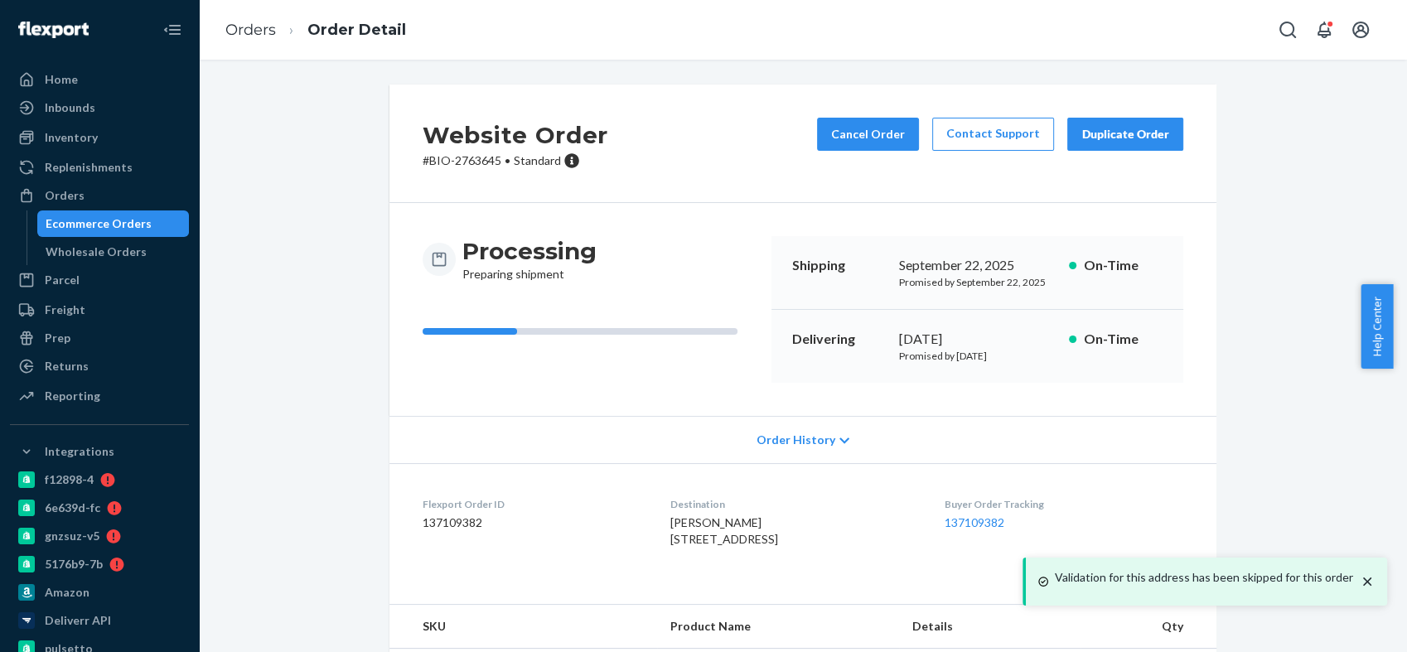
scroll to position [93, 0]
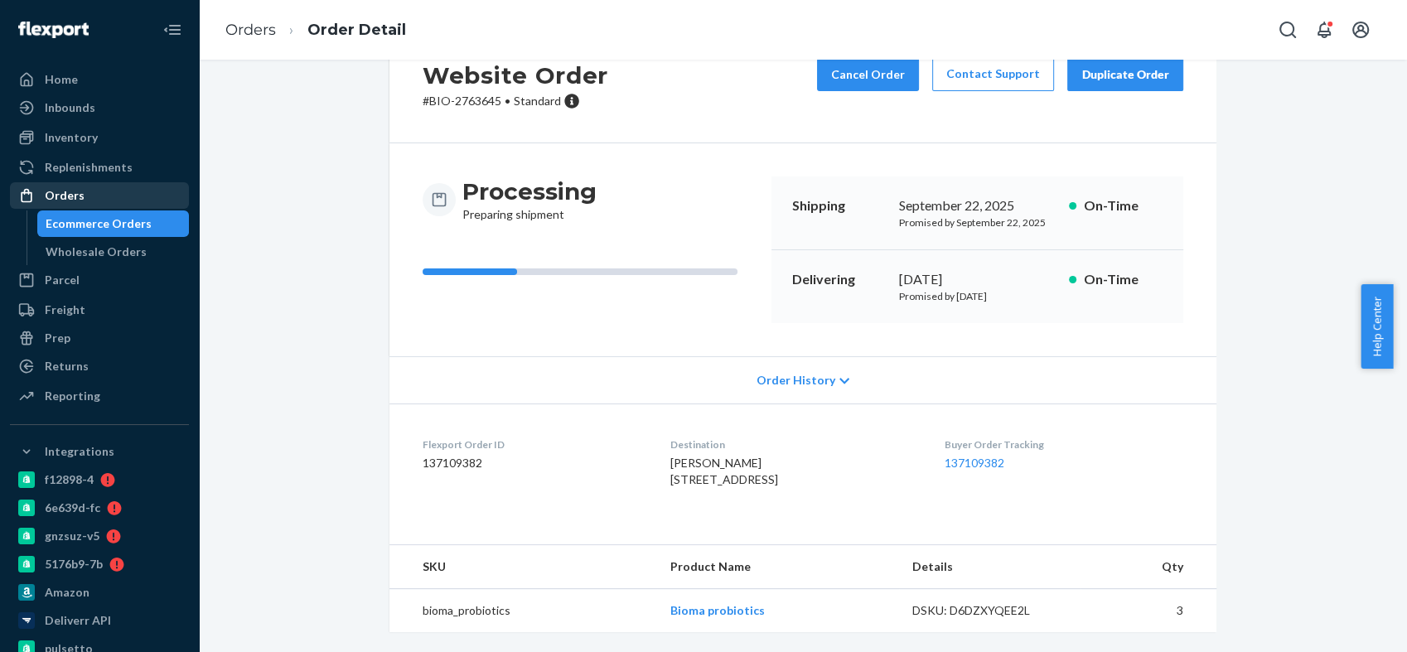
click at [93, 186] on div "Orders" at bounding box center [100, 195] width 176 height 23
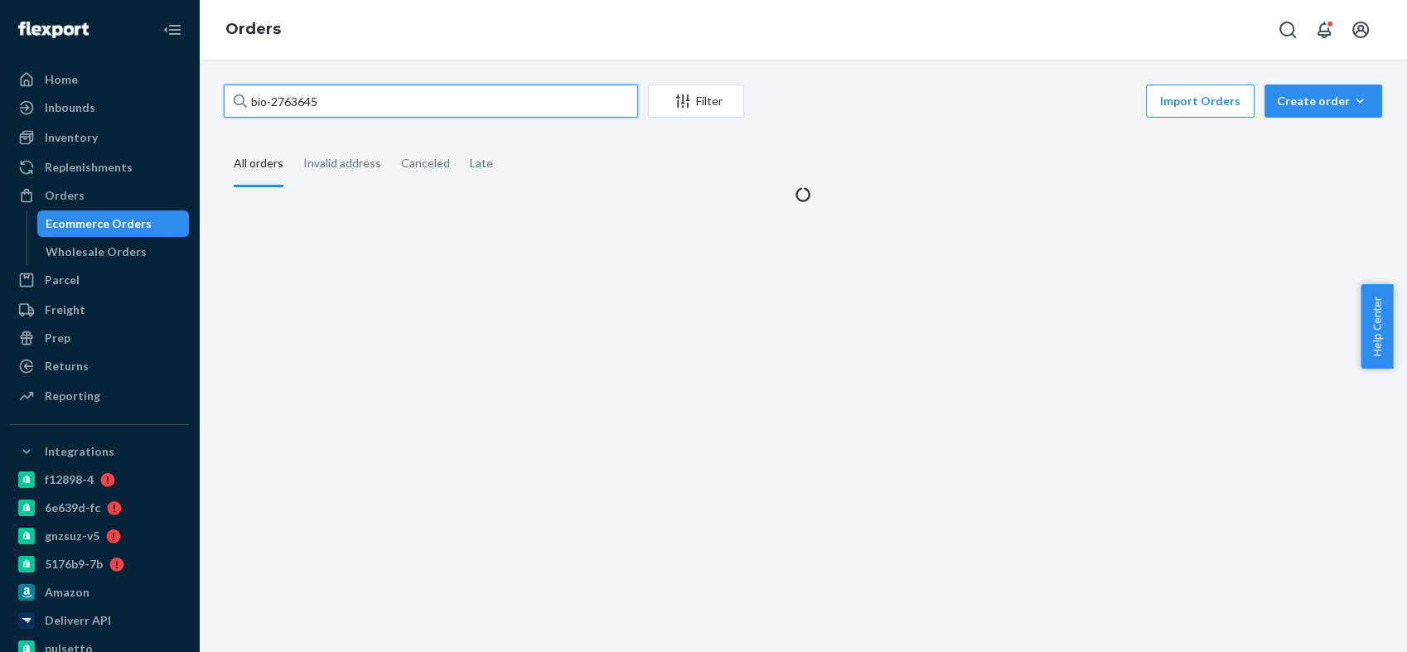
click at [309, 95] on input "bio-2763645" at bounding box center [431, 100] width 414 height 33
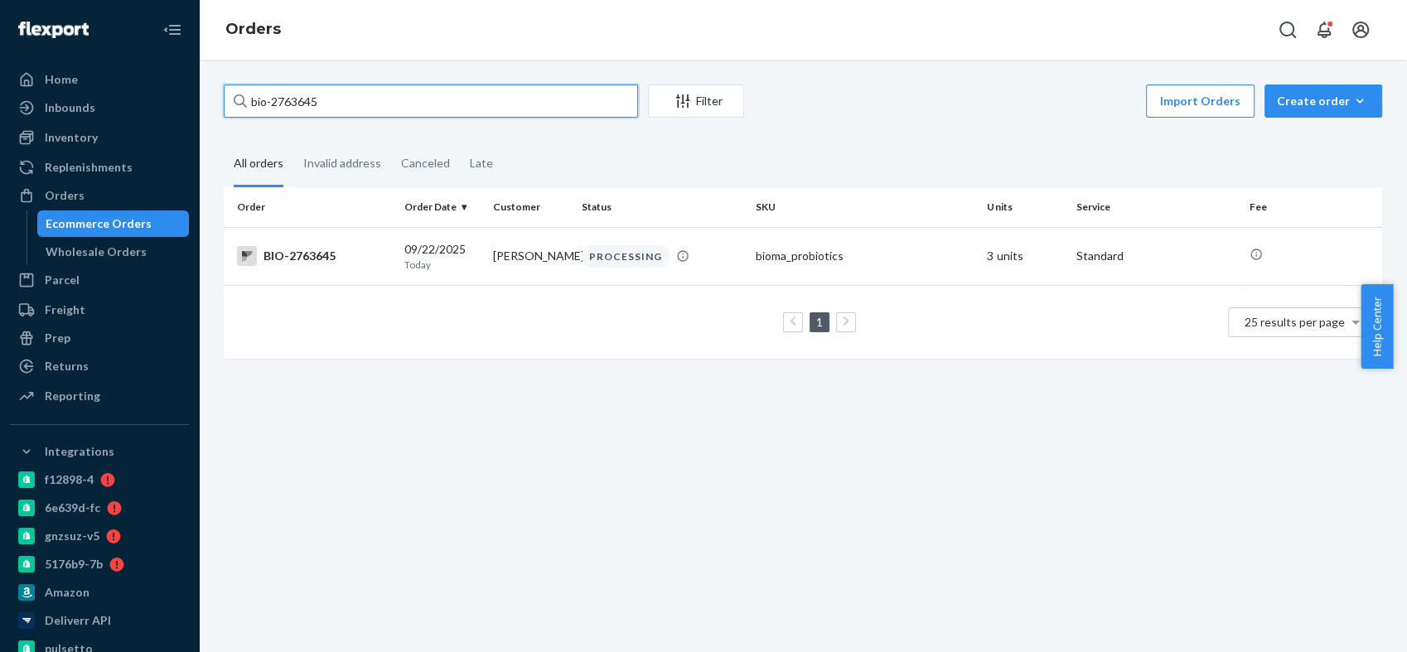
paste input "683841"
click at [290, 100] on input "bio-2683841" at bounding box center [431, 100] width 414 height 33
paste input "4468"
type input "bio-2684468"
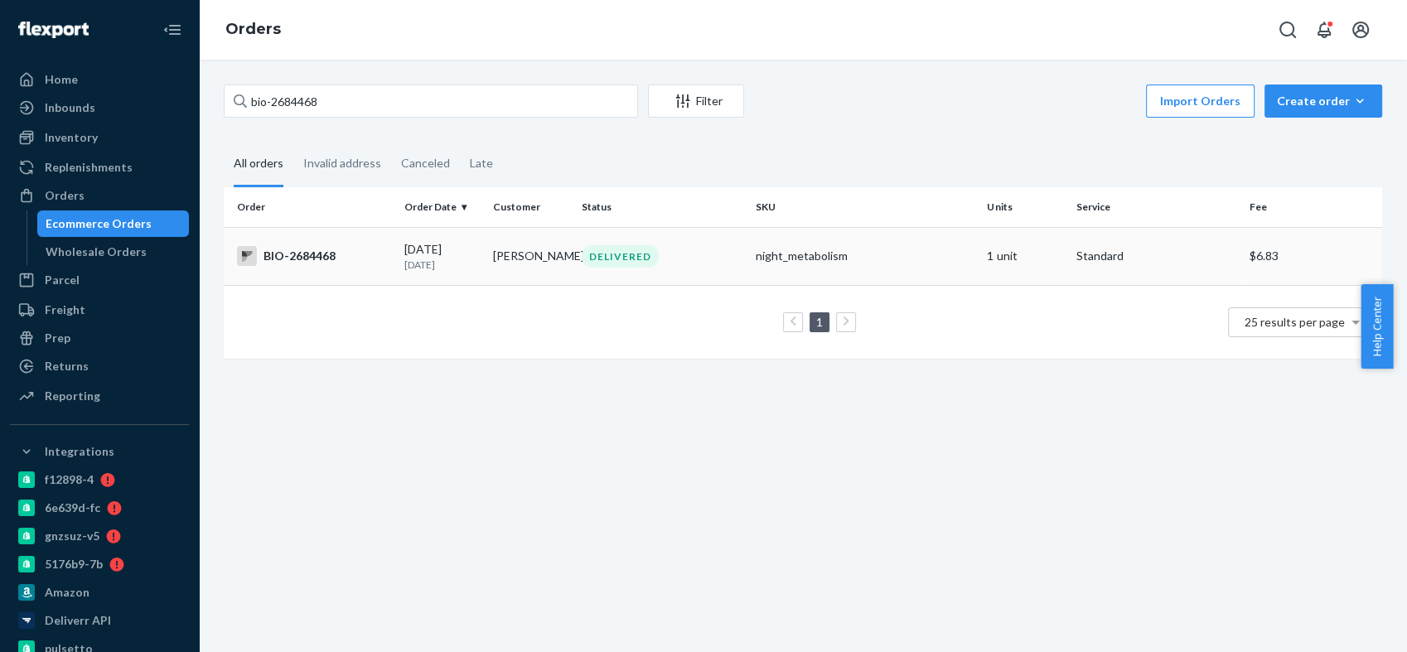
click at [301, 255] on div "BIO-2684468" at bounding box center [314, 256] width 154 height 20
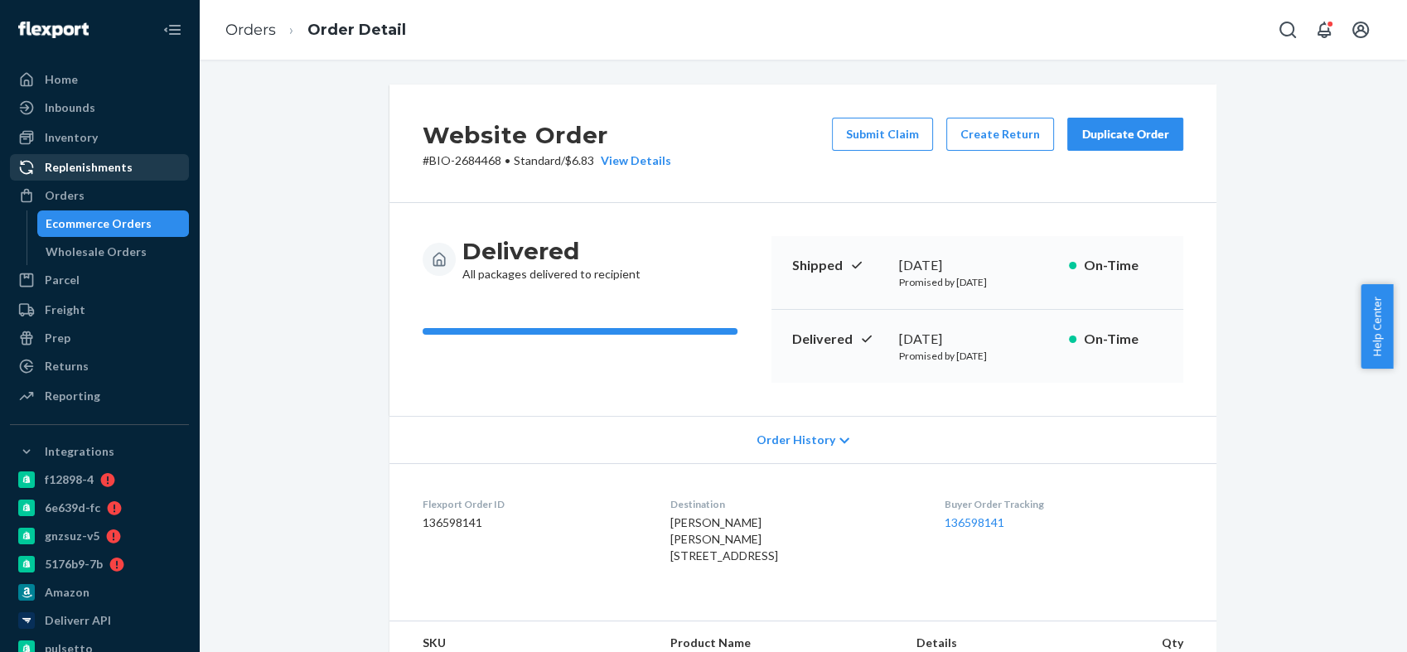
drag, startPoint x: 99, startPoint y: 189, endPoint x: 127, endPoint y: 175, distance: 31.5
click at [99, 189] on div "Orders" at bounding box center [100, 195] width 176 height 23
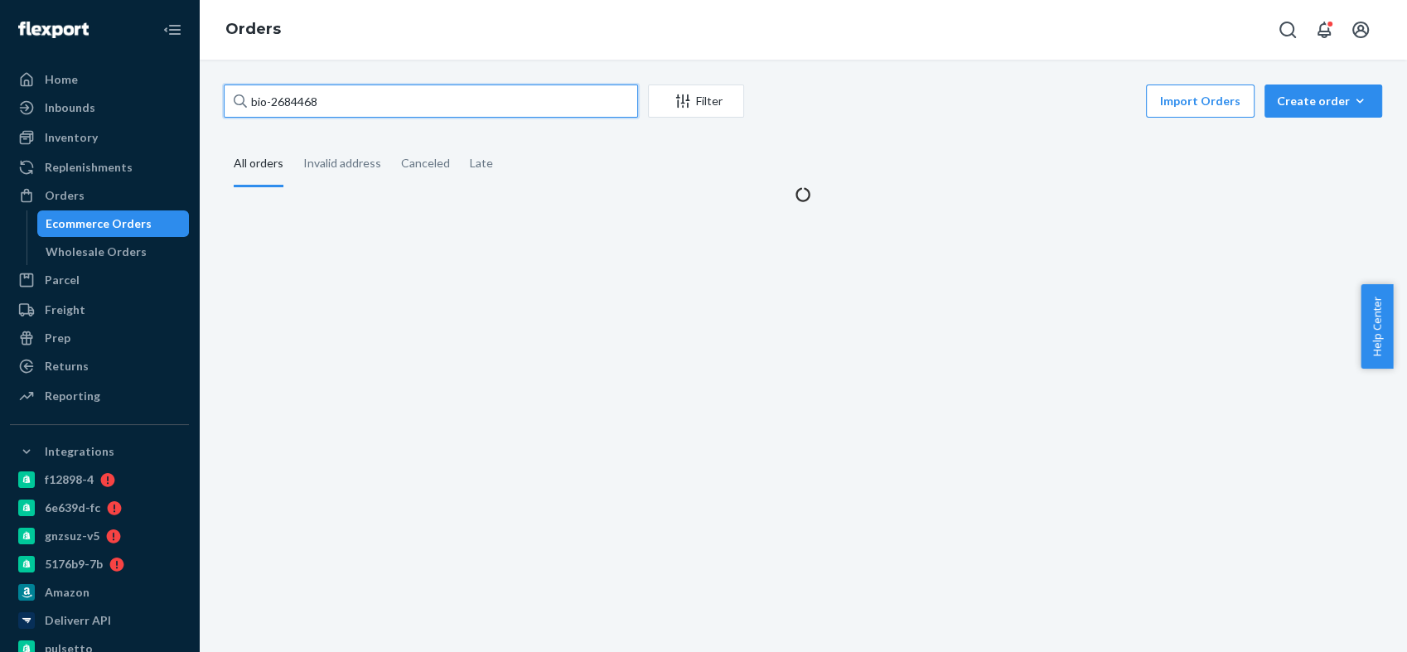
click at [292, 98] on input "bio-2684468" at bounding box center [431, 100] width 414 height 33
paste input "3841"
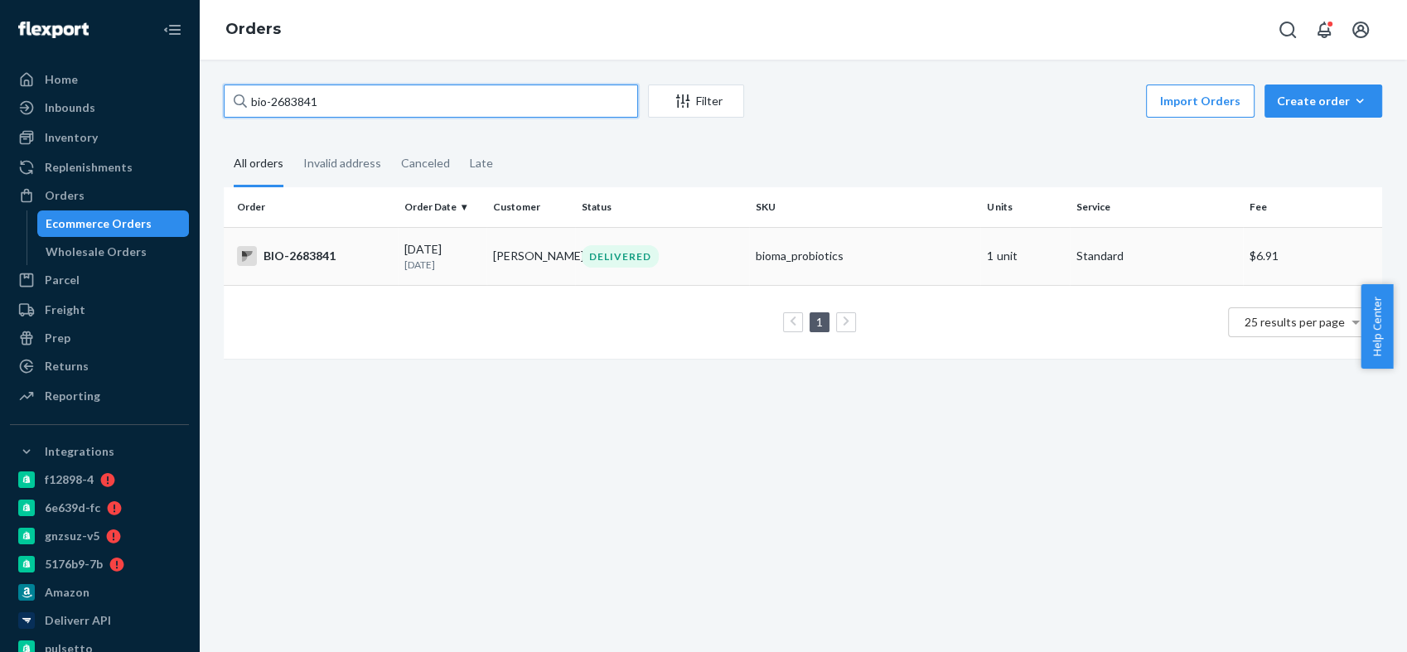
type input "bio-2683841"
click at [295, 253] on div "BIO-2683841" at bounding box center [314, 256] width 154 height 20
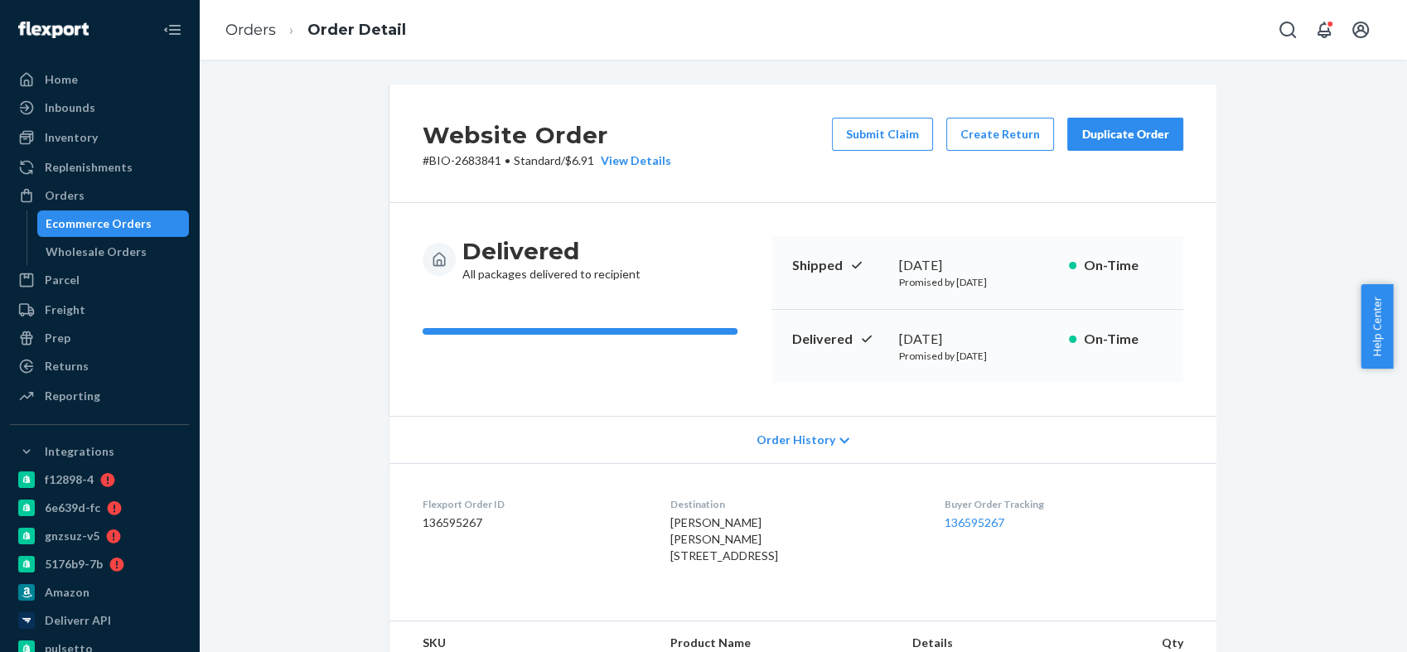
scroll to position [276, 0]
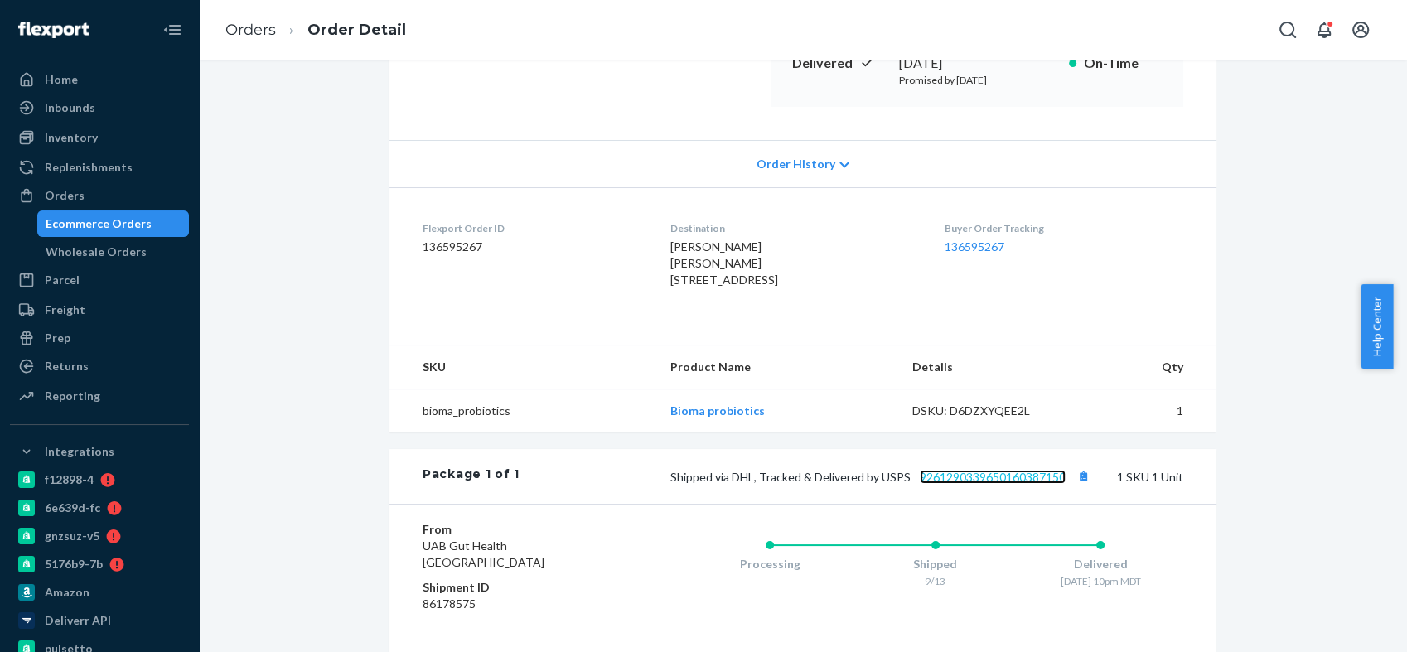
click at [956, 484] on link "9261290339650160387150" at bounding box center [992, 477] width 146 height 14
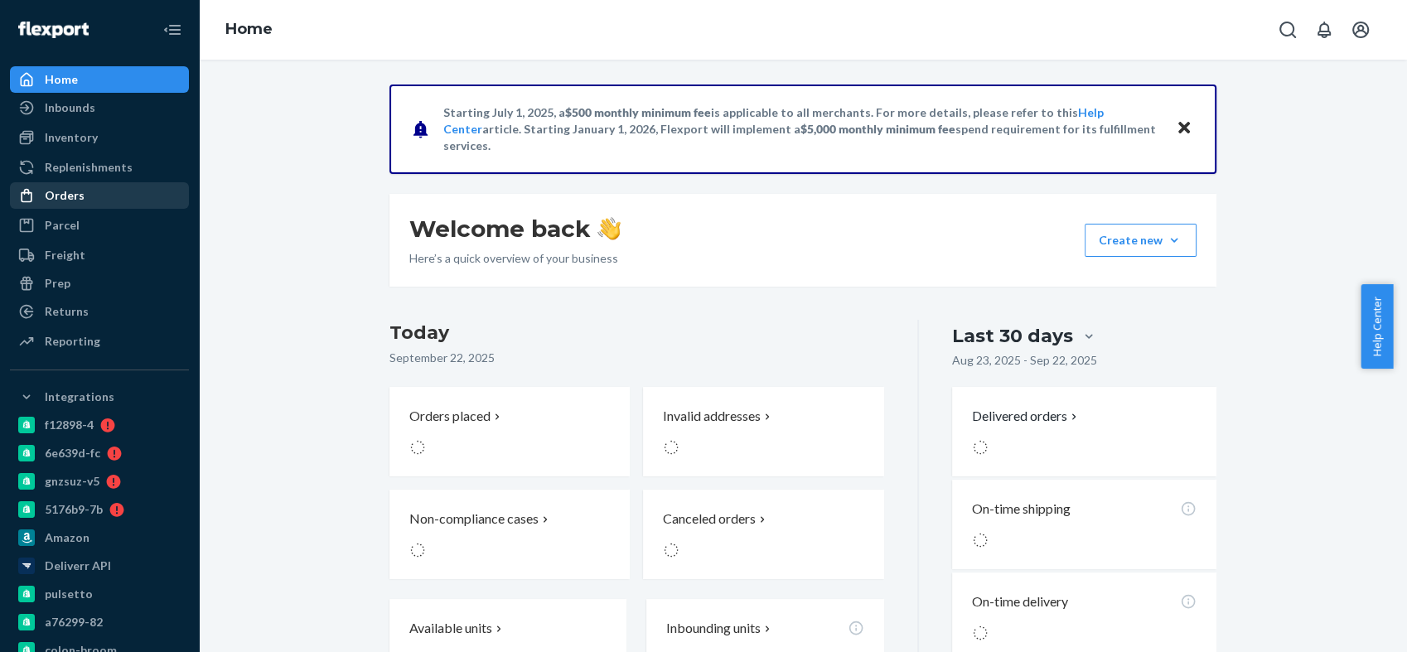
click at [98, 199] on div "Orders" at bounding box center [100, 195] width 176 height 23
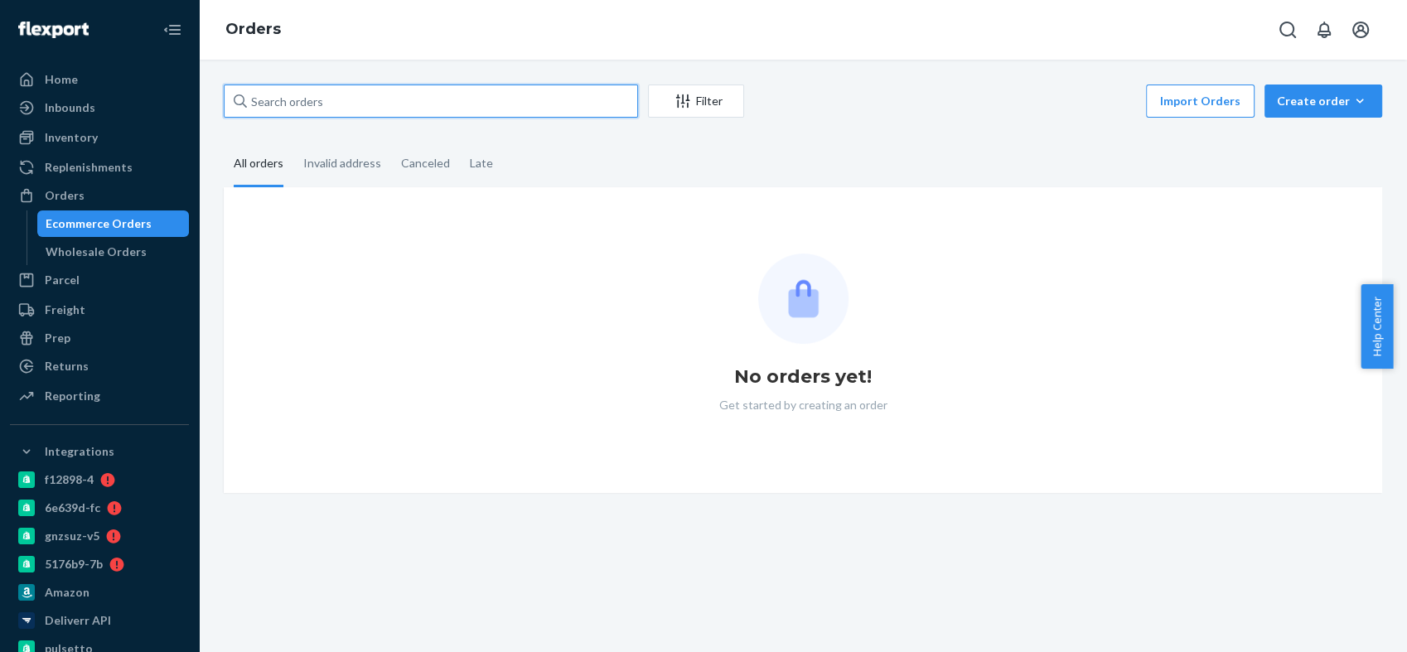
click at [275, 104] on input "text" at bounding box center [431, 100] width 414 height 33
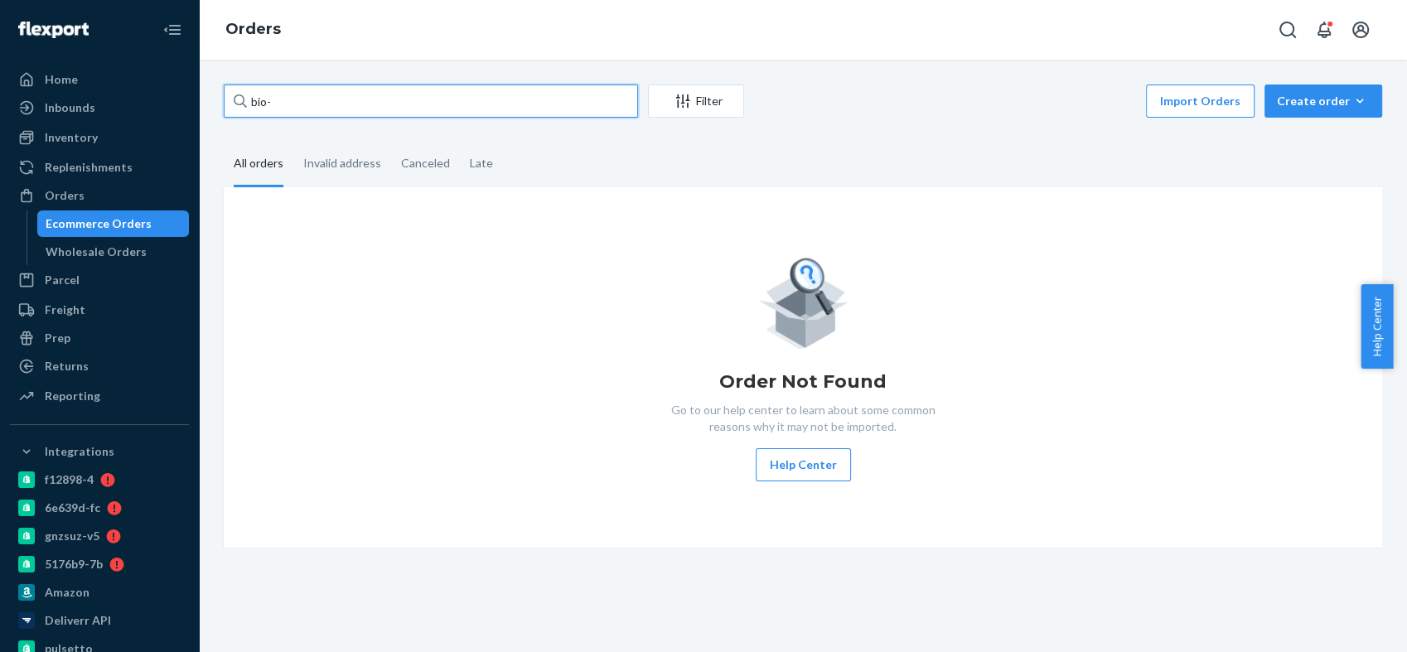
paste input "2645484"
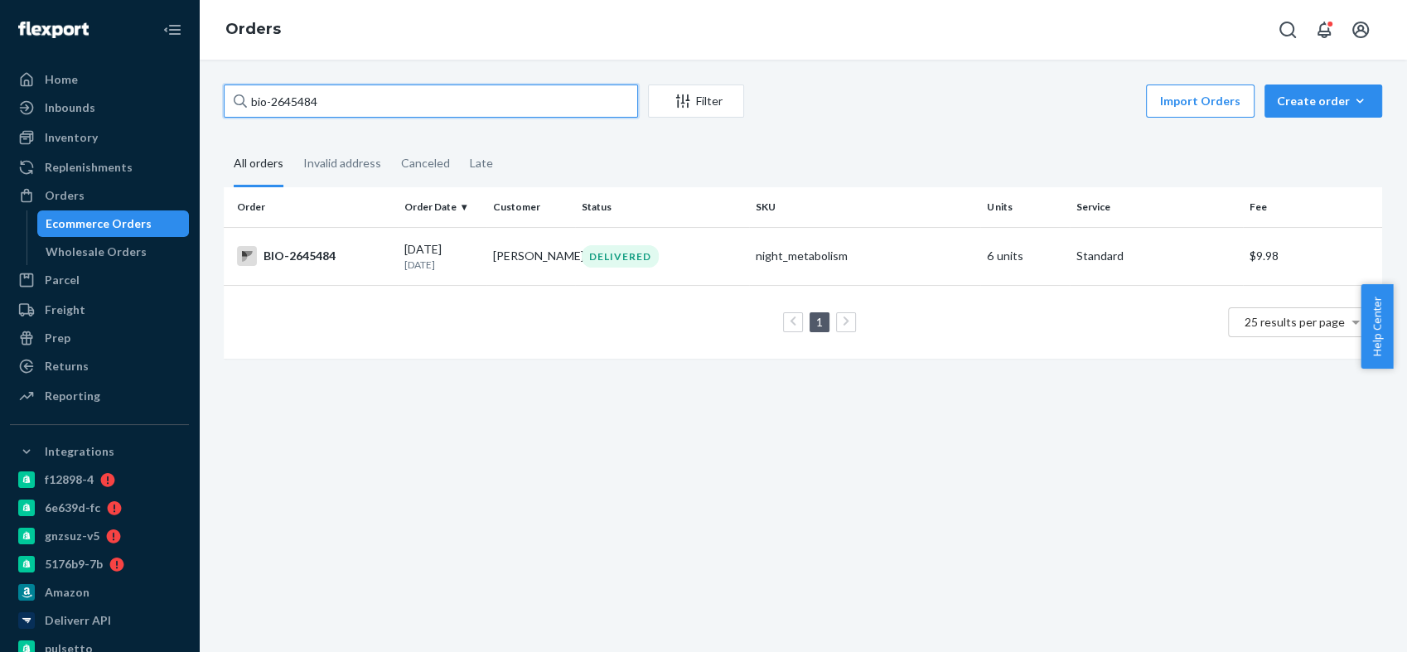
type input "bio-2645484"
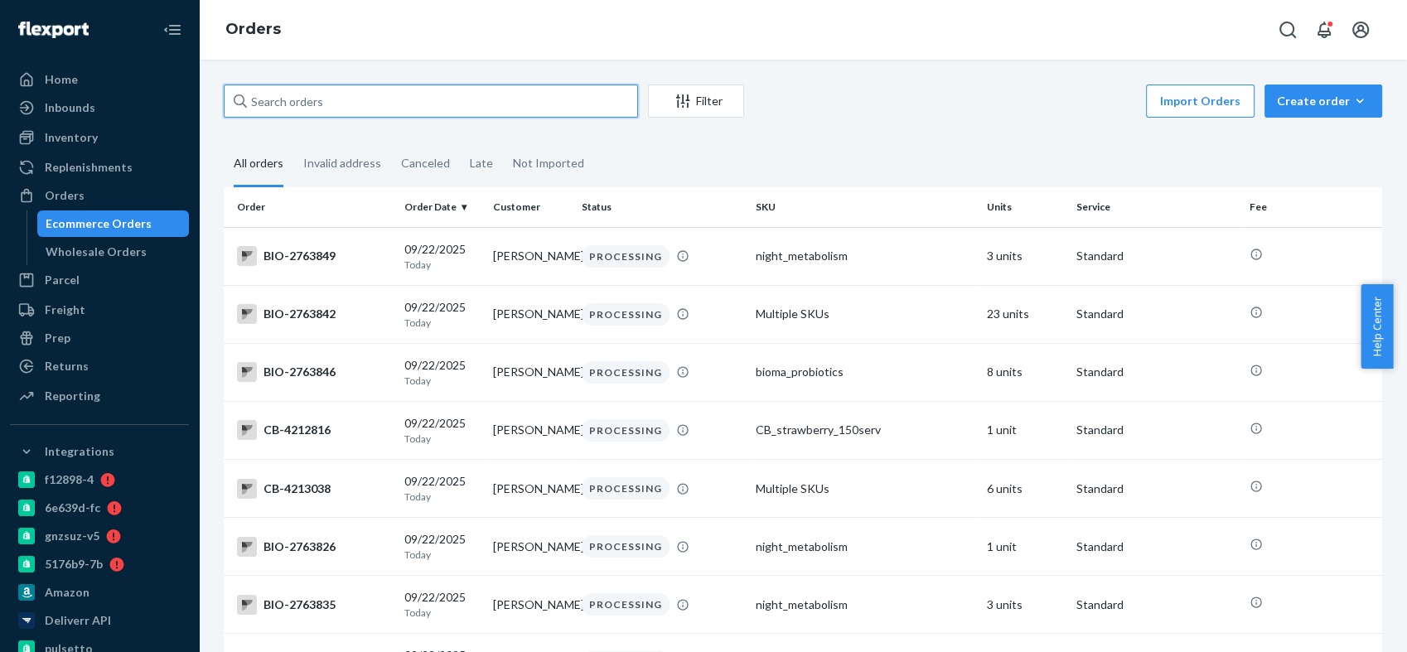
click at [418, 97] on input "text" at bounding box center [431, 100] width 414 height 33
paste input "[STREET_ADDRESS]"
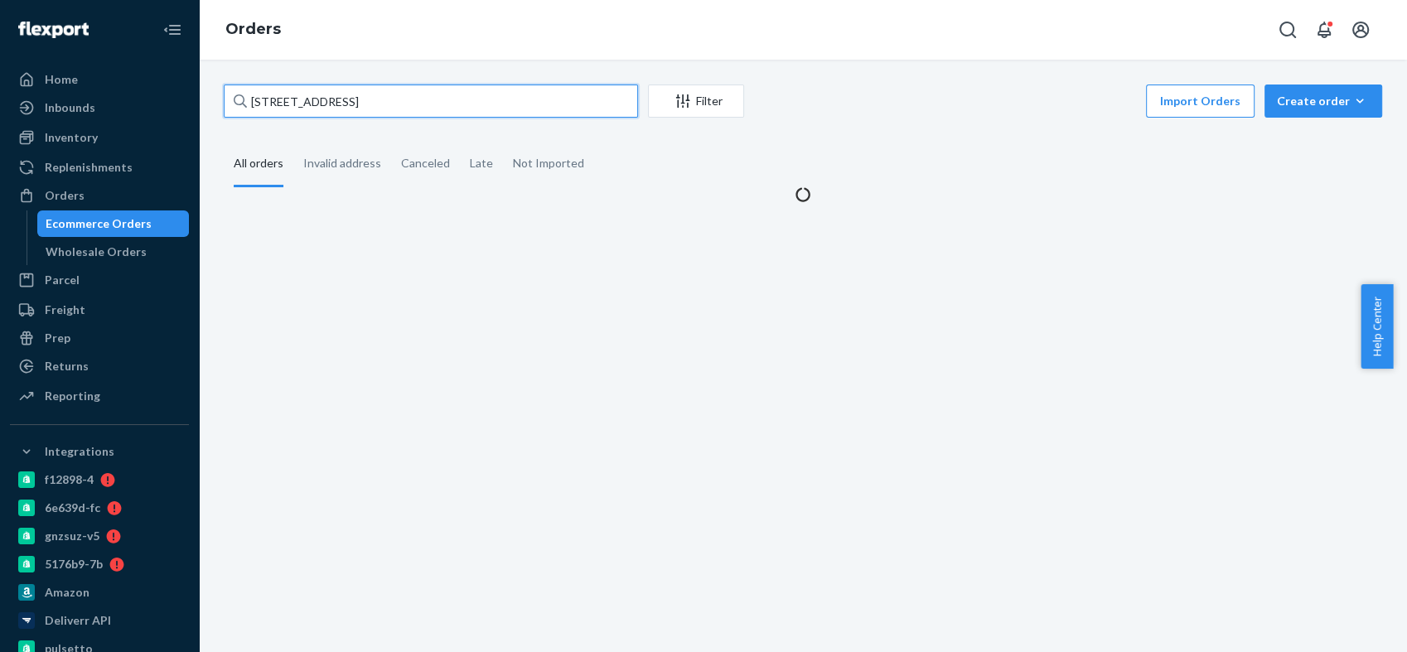
type input "[STREET_ADDRESS]"
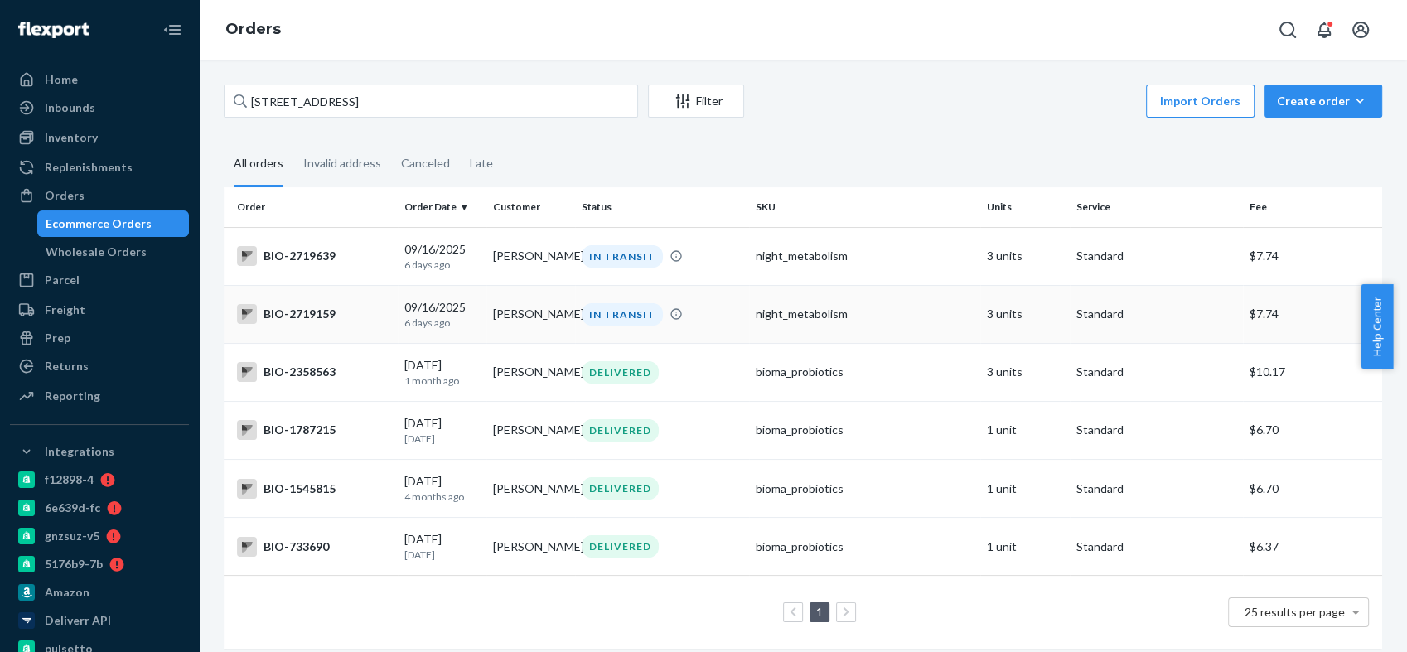
click at [292, 314] on div "BIO-2719159" at bounding box center [314, 314] width 154 height 20
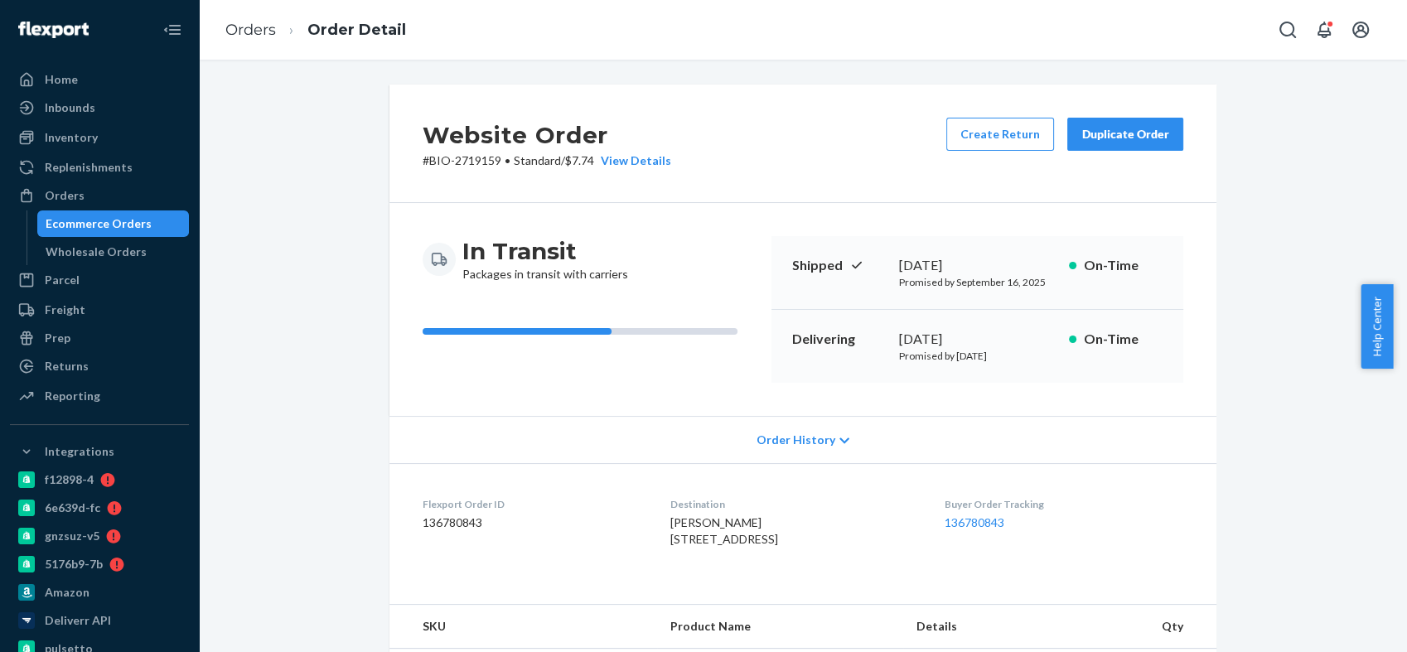
scroll to position [460, 0]
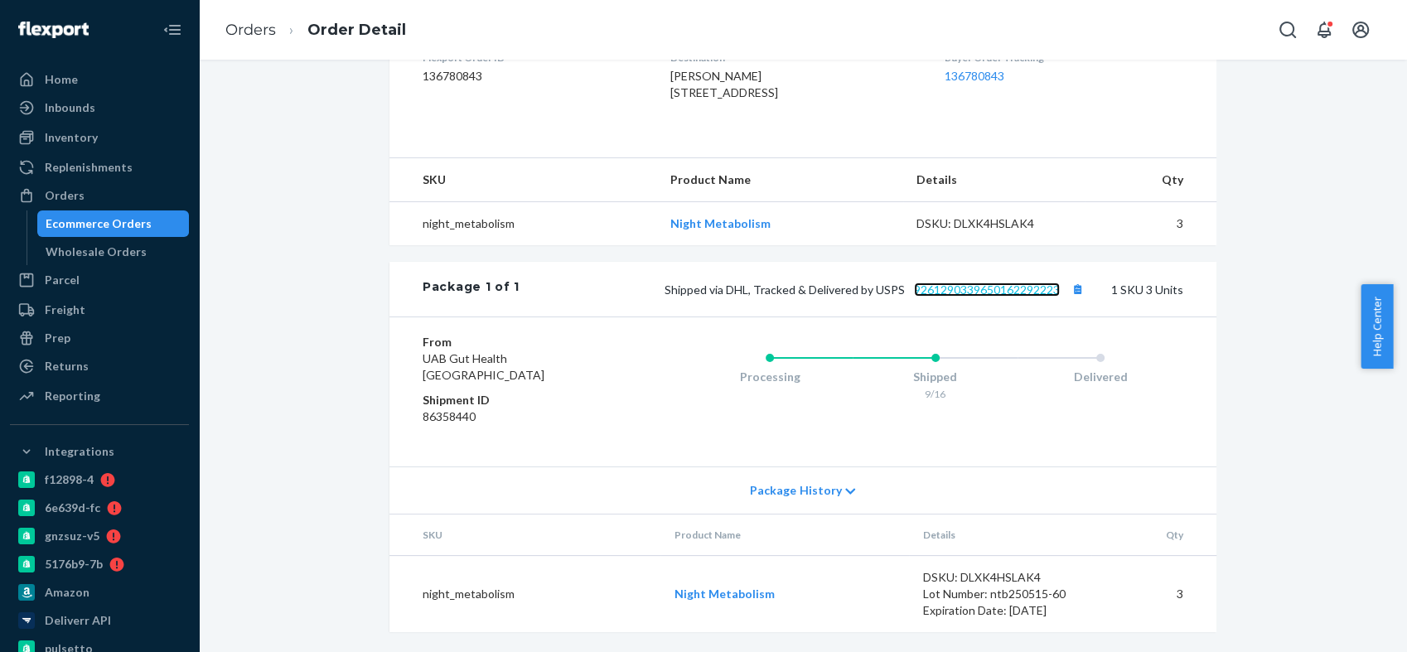
click at [947, 297] on link "9261290339650162292223" at bounding box center [987, 289] width 146 height 14
